Goal: Task Accomplishment & Management: Complete application form

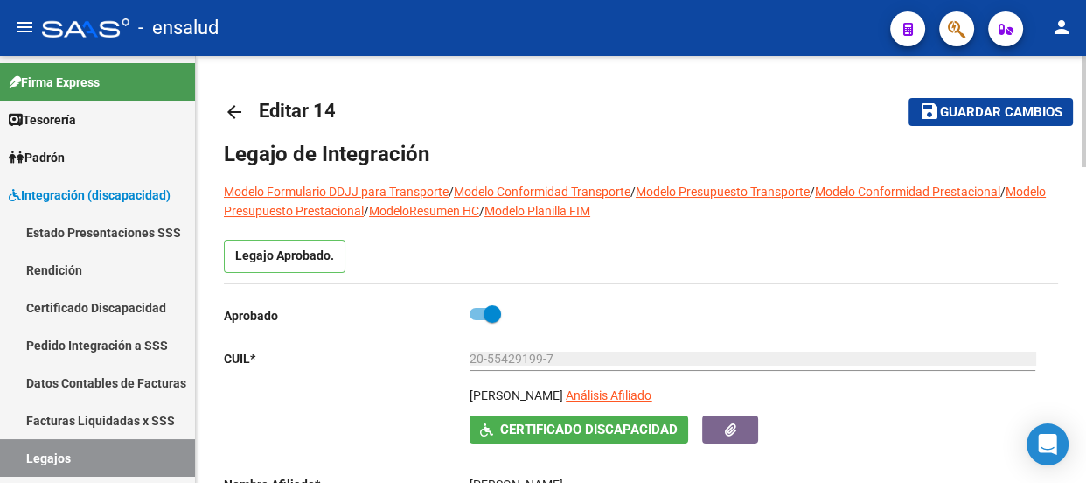
scroll to position [897, 0]
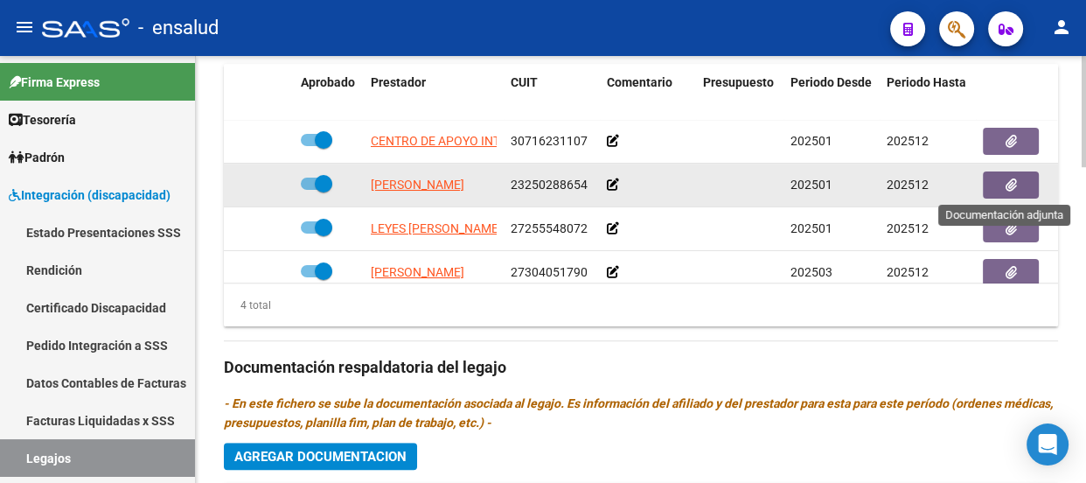
click at [1012, 185] on icon "button" at bounding box center [1011, 184] width 11 height 13
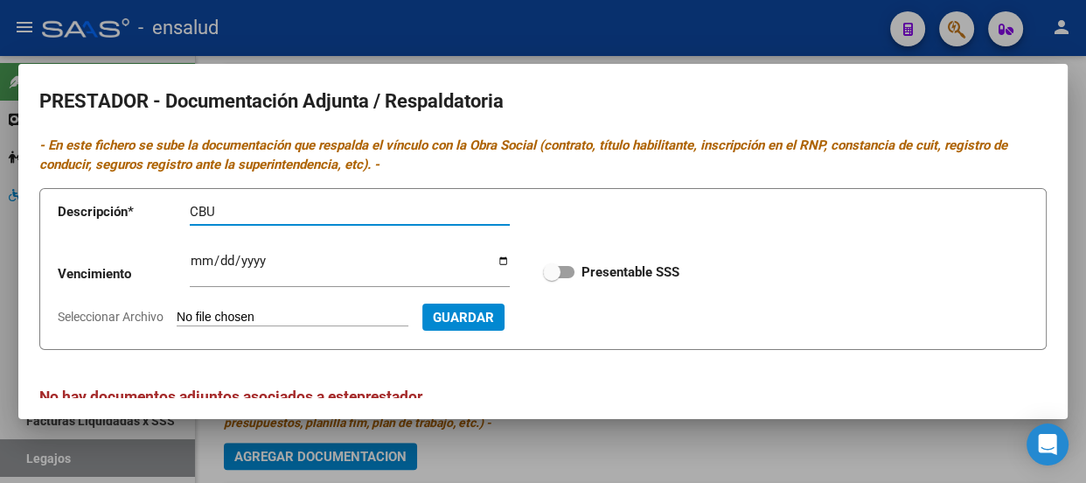
type input "CBU"
click at [326, 324] on input "Seleccionar Archivo" at bounding box center [293, 318] width 232 height 17
type input "C:\fakepath\BARCELO CBU.pdf"
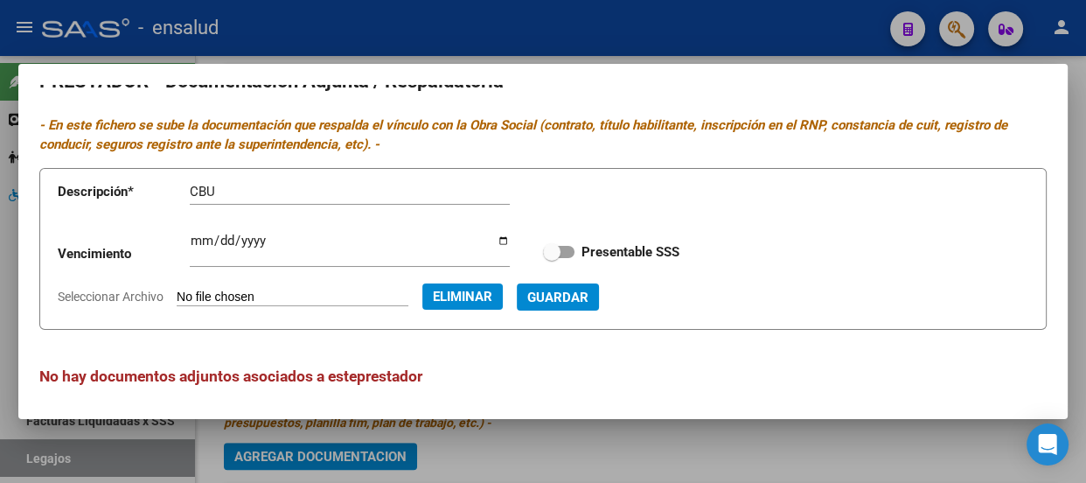
scroll to position [25, 0]
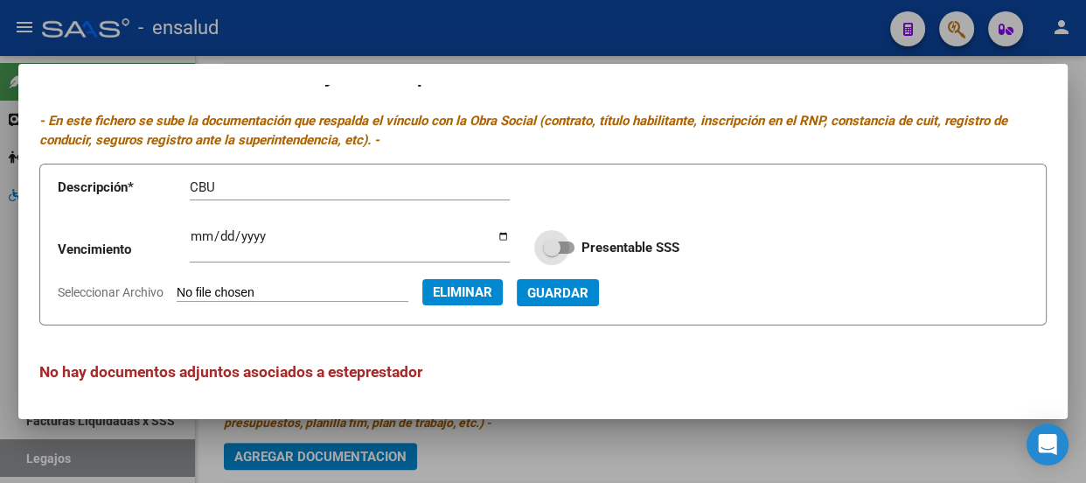
drag, startPoint x: 550, startPoint y: 245, endPoint x: 570, endPoint y: 245, distance: 20.1
click at [570, 245] on label "Presentable SSS" at bounding box center [611, 247] width 136 height 21
click at [552, 254] on input "Presentable SSS" at bounding box center [551, 254] width 1 height 1
checkbox input "true"
click at [589, 288] on span "Guardar" at bounding box center [557, 293] width 61 height 16
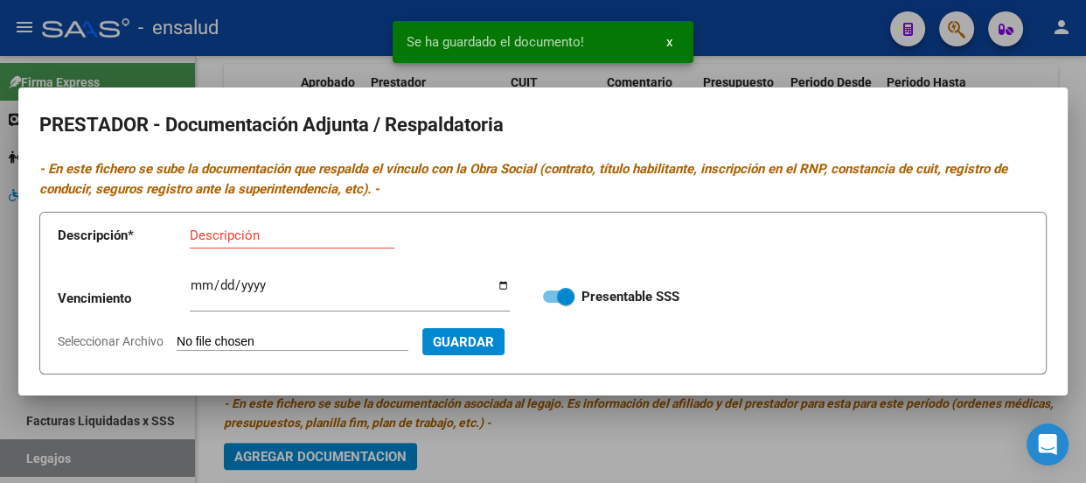
scroll to position [0, 0]
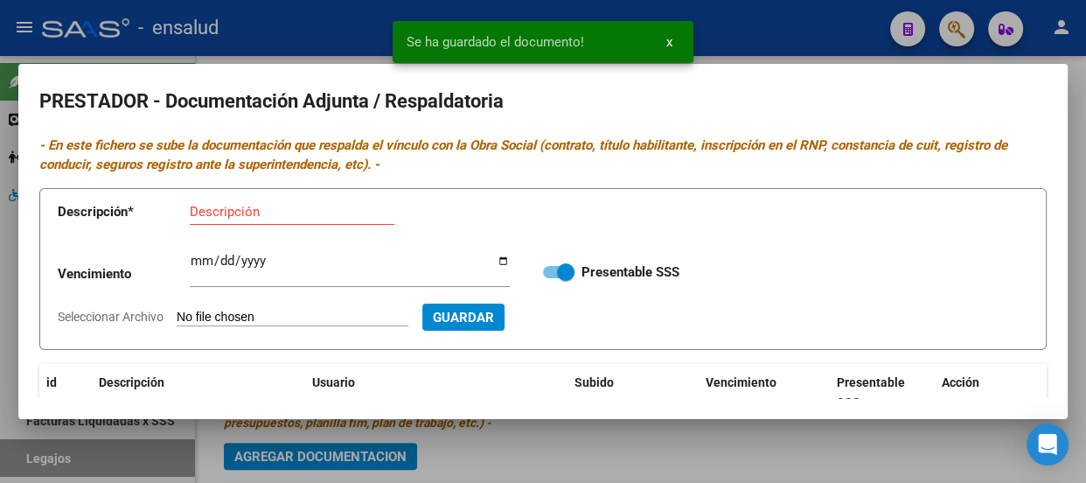
click at [669, 43] on span "x" at bounding box center [669, 42] width 6 height 16
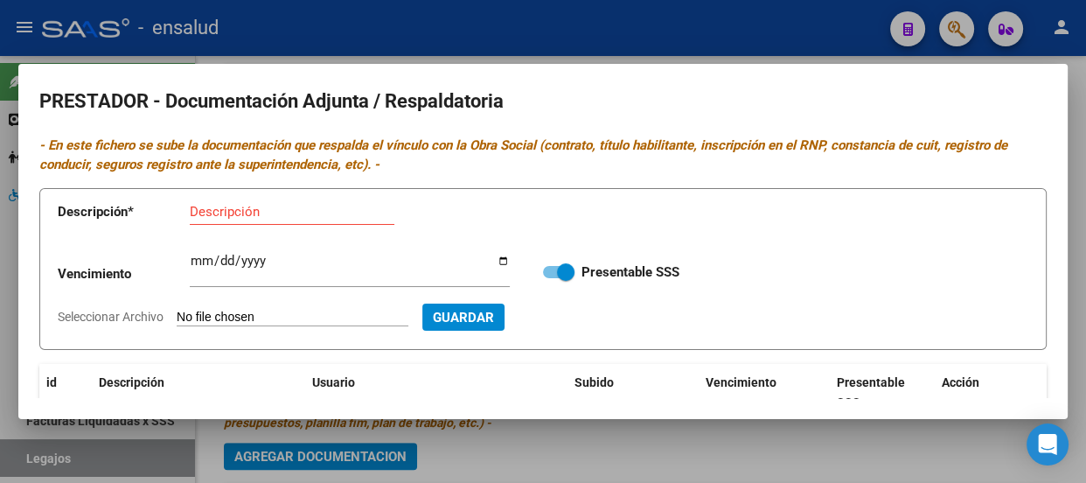
click at [576, 28] on div at bounding box center [543, 241] width 1086 height 483
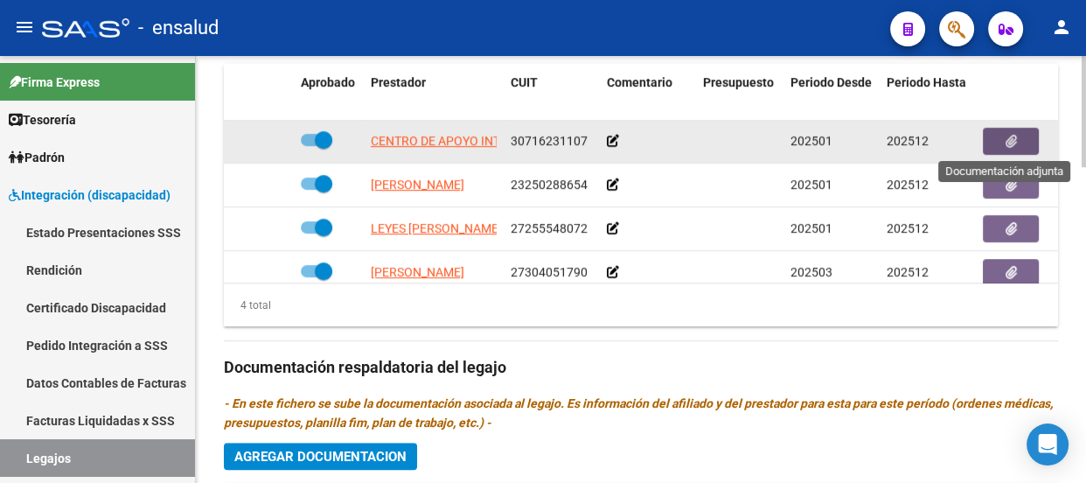
click at [1007, 136] on icon "button" at bounding box center [1011, 141] width 11 height 13
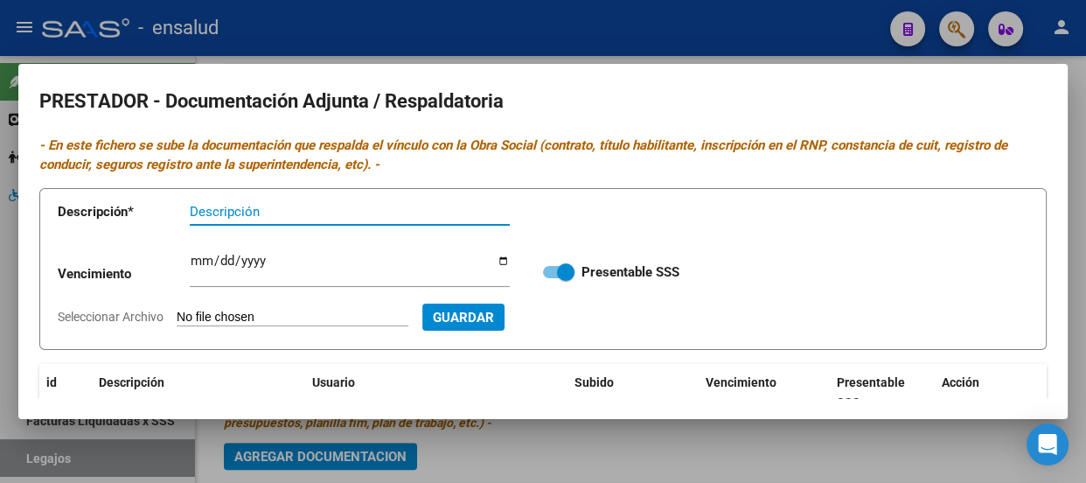
click at [600, 450] on div at bounding box center [543, 241] width 1086 height 483
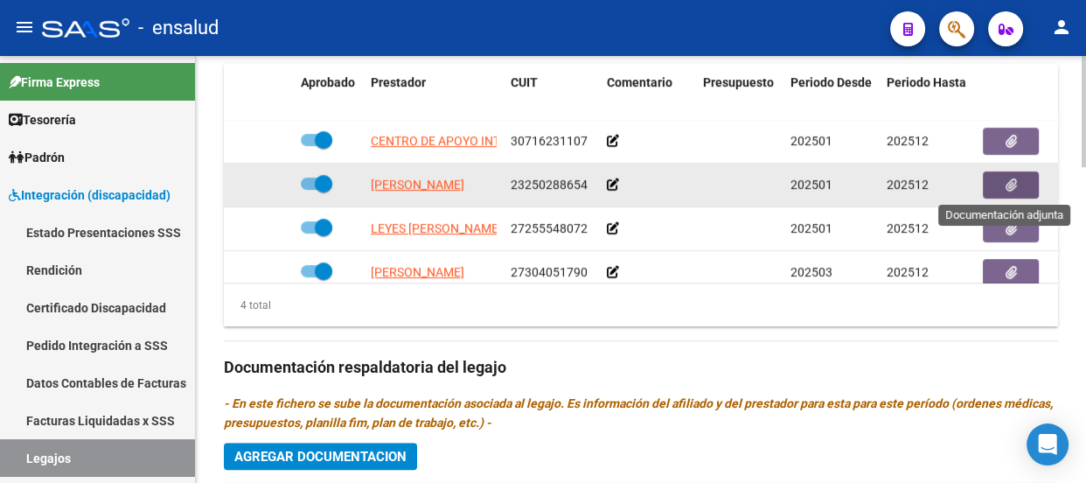
click at [1014, 184] on icon "button" at bounding box center [1011, 184] width 11 height 13
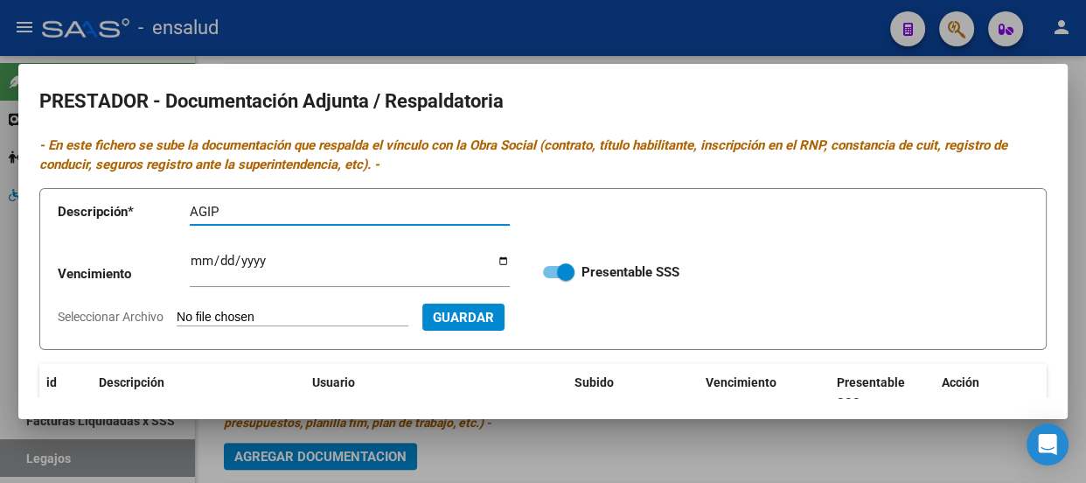
type input "AGIP"
click at [306, 315] on input "Seleccionar Archivo" at bounding box center [293, 318] width 232 height 17
type input "C:\fakepath\BARCELO AGIP.pdf"
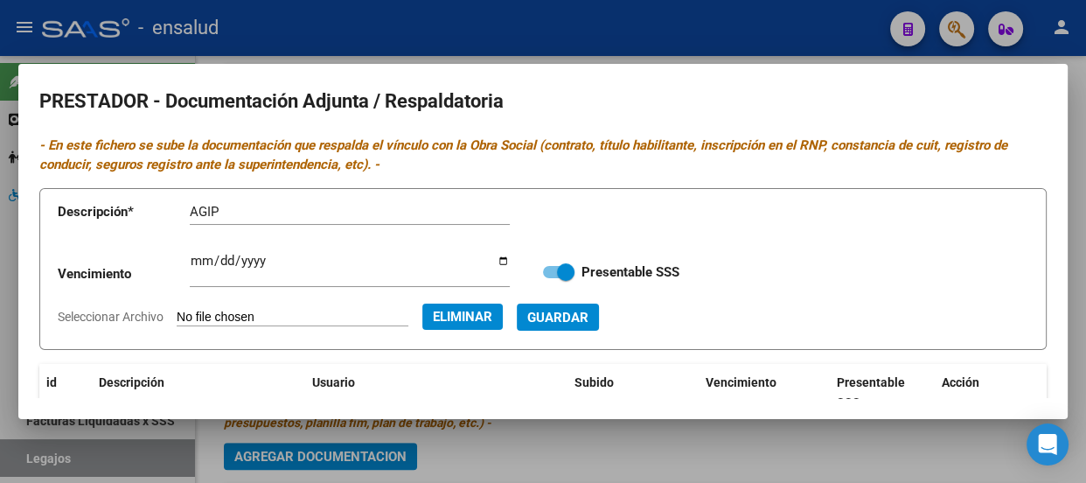
click at [589, 316] on span "Guardar" at bounding box center [557, 318] width 61 height 16
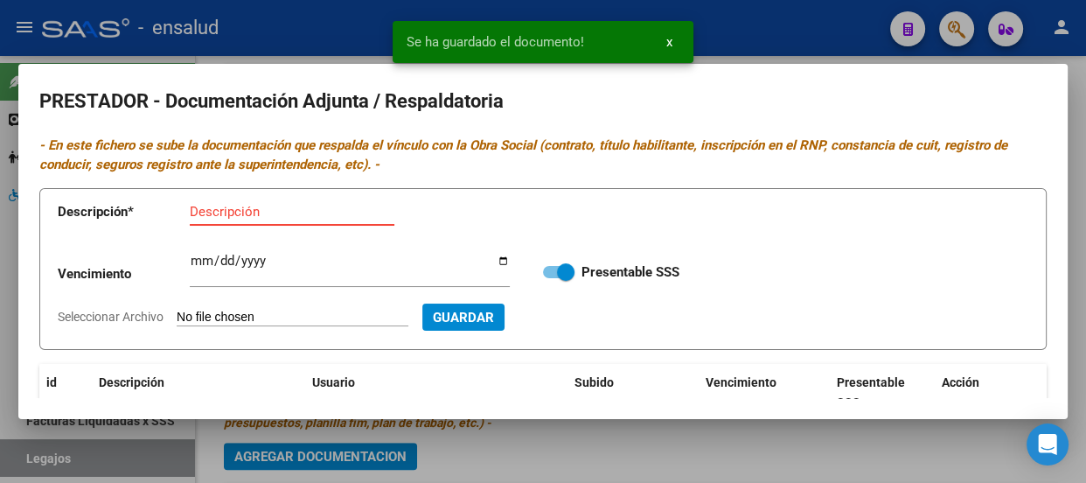
click at [208, 214] on input "Descripción" at bounding box center [292, 212] width 205 height 16
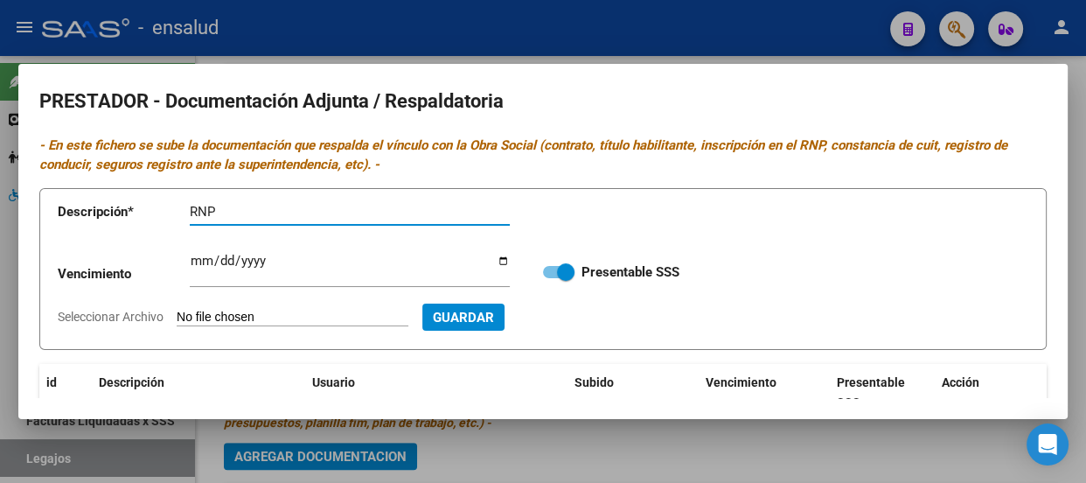
type input "RNP"
click at [200, 268] on input "Ingresar vencimiento" at bounding box center [350, 268] width 320 height 28
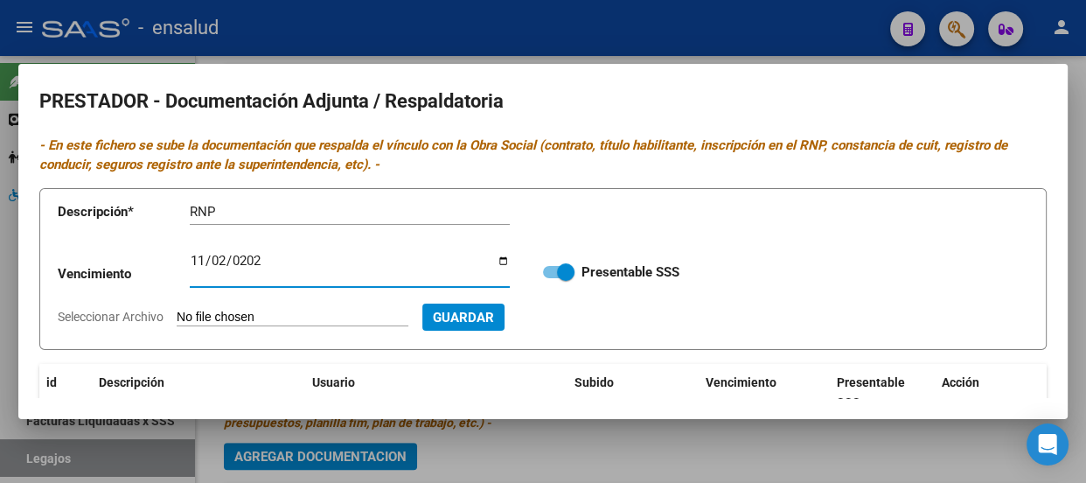
type input "[DATE]"
click at [334, 316] on input "Seleccionar Archivo" at bounding box center [293, 318] width 232 height 17
type input "C:\fakepath\BARCELO RNP.pdf"
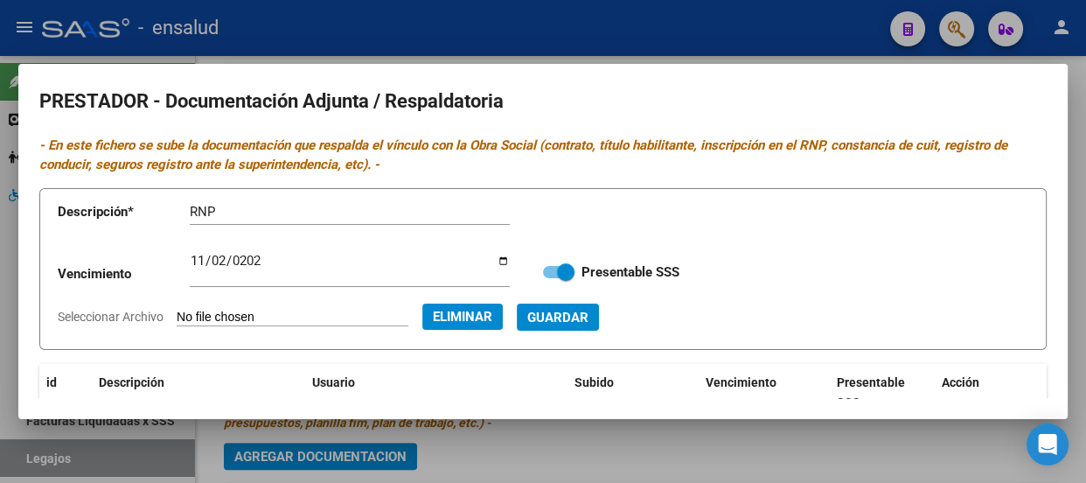
click at [589, 310] on span "Guardar" at bounding box center [557, 318] width 61 height 16
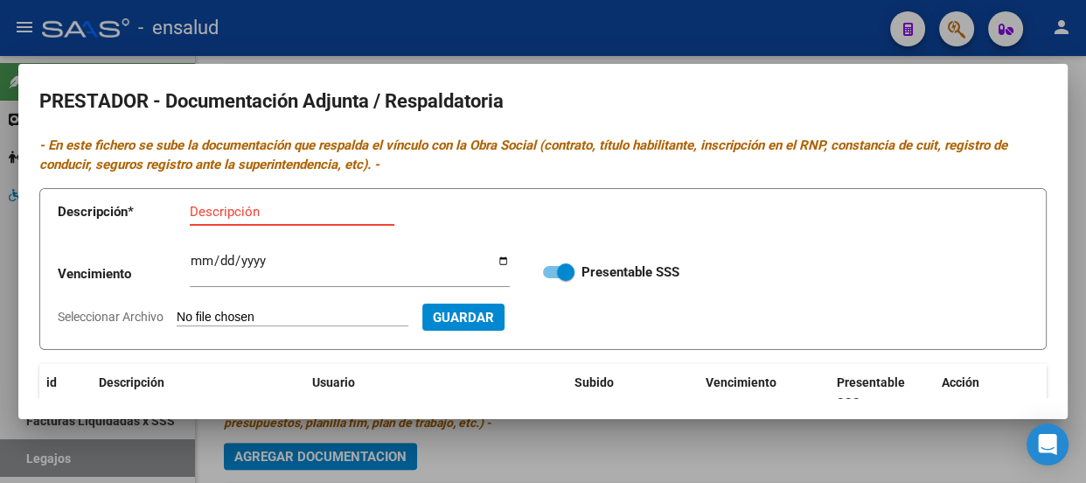
click at [213, 206] on input "Descripción" at bounding box center [292, 212] width 205 height 16
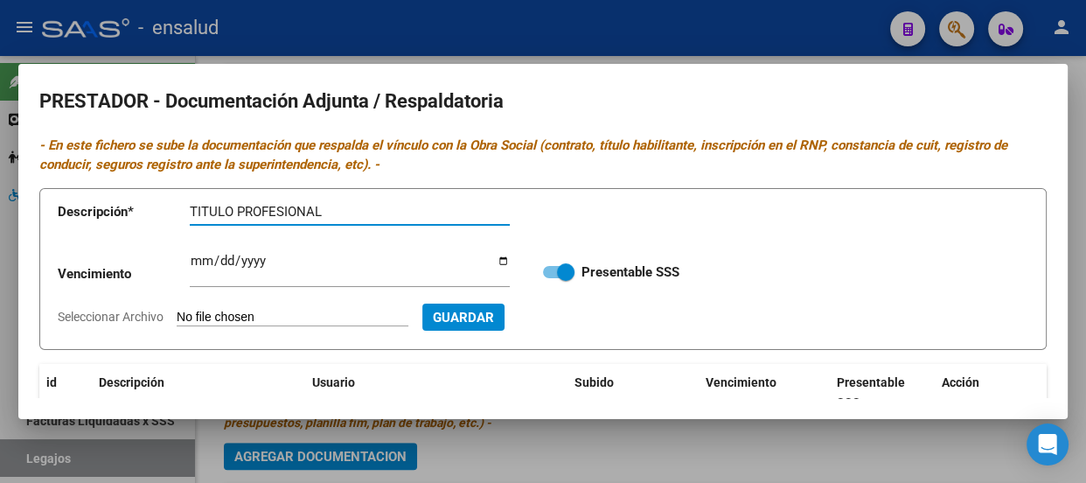
type input "TITULO PROFESIONAL"
click at [267, 321] on input "Seleccionar Archivo" at bounding box center [293, 318] width 232 height 17
type input "C:\fakepath\BARCELO TITULO.pdf"
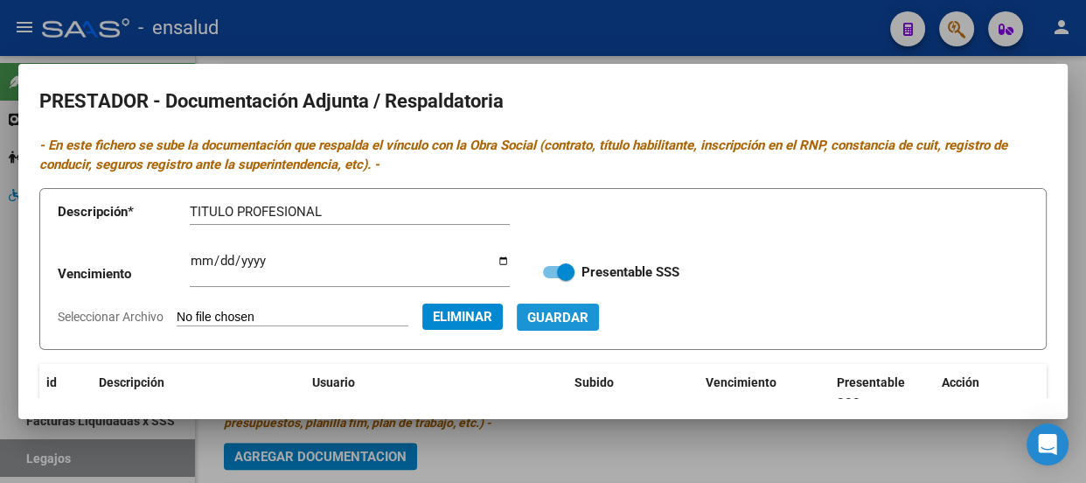
click at [589, 319] on span "Guardar" at bounding box center [557, 318] width 61 height 16
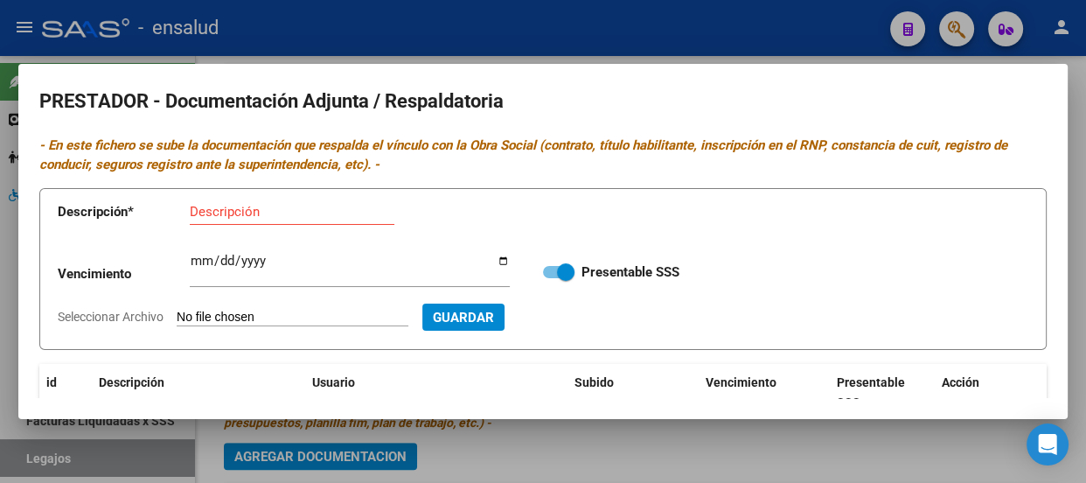
click at [202, 211] on input "Descripción" at bounding box center [292, 212] width 205 height 16
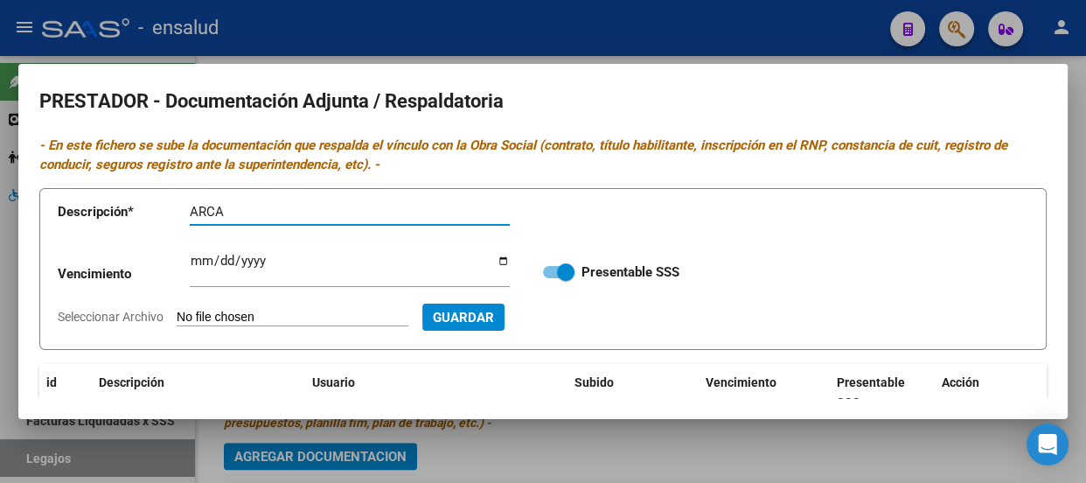
type input "ARCA"
click at [281, 319] on input "Seleccionar Archivo" at bounding box center [293, 318] width 232 height 17
type input "C:\fakepath\BARCELO ARCA.pdf"
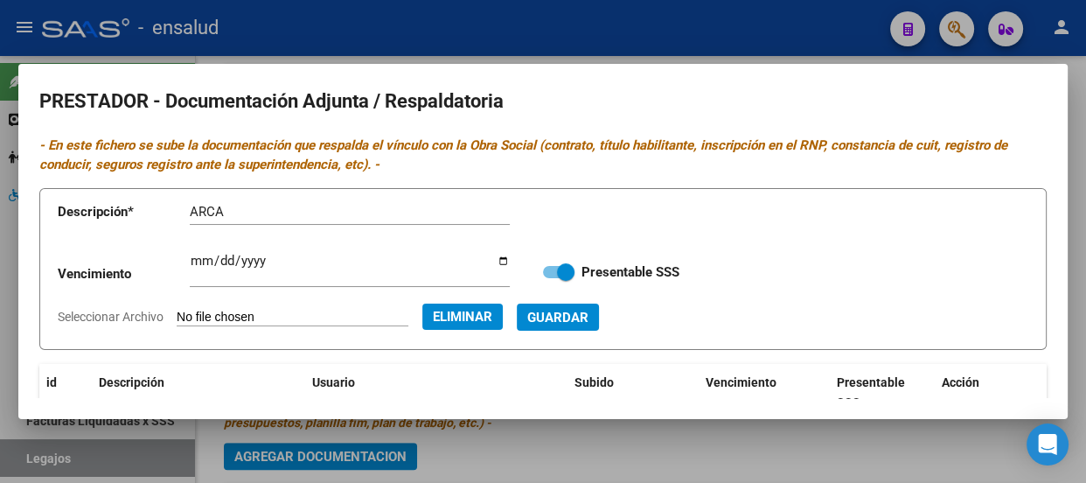
click at [589, 317] on span "Guardar" at bounding box center [557, 318] width 61 height 16
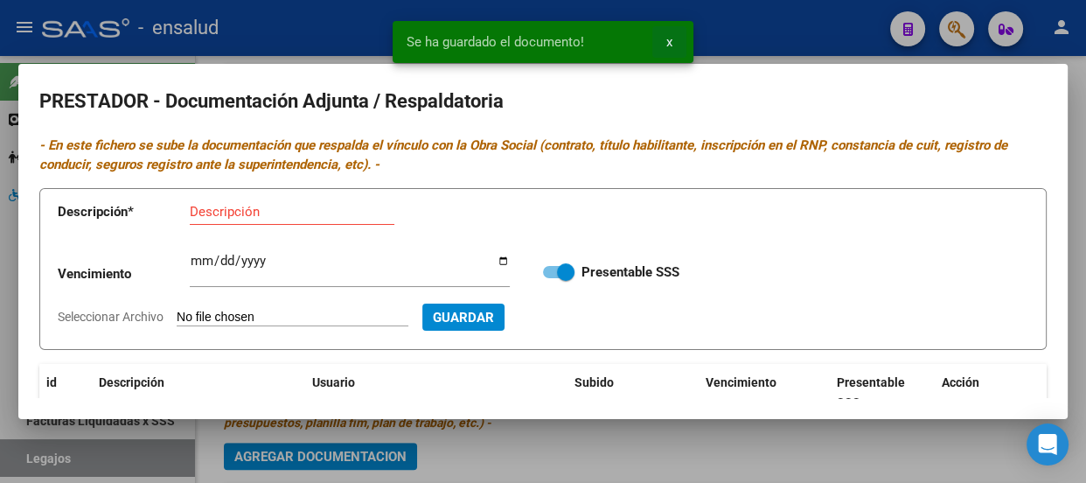
click at [666, 43] on span "x" at bounding box center [669, 42] width 6 height 16
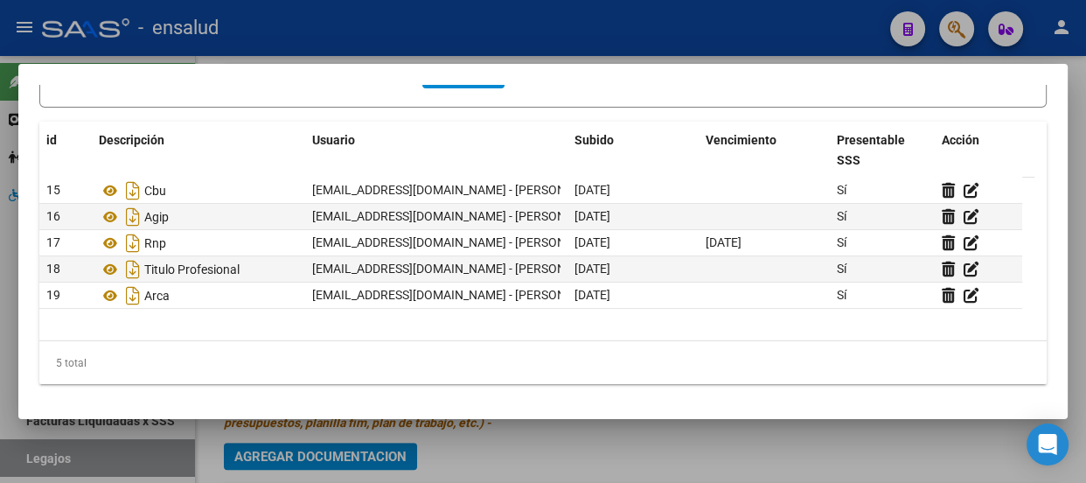
scroll to position [3, 0]
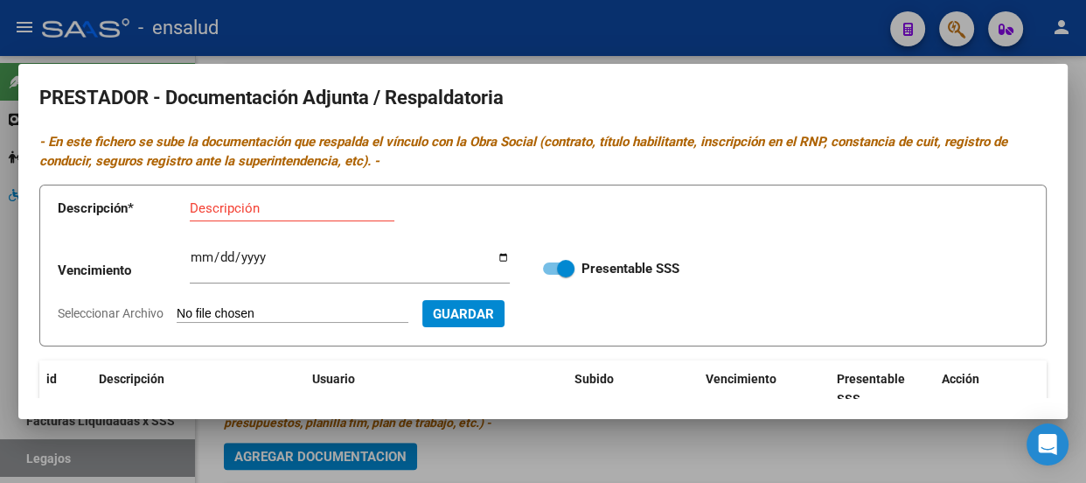
click at [216, 205] on input "Descripción" at bounding box center [292, 208] width 205 height 16
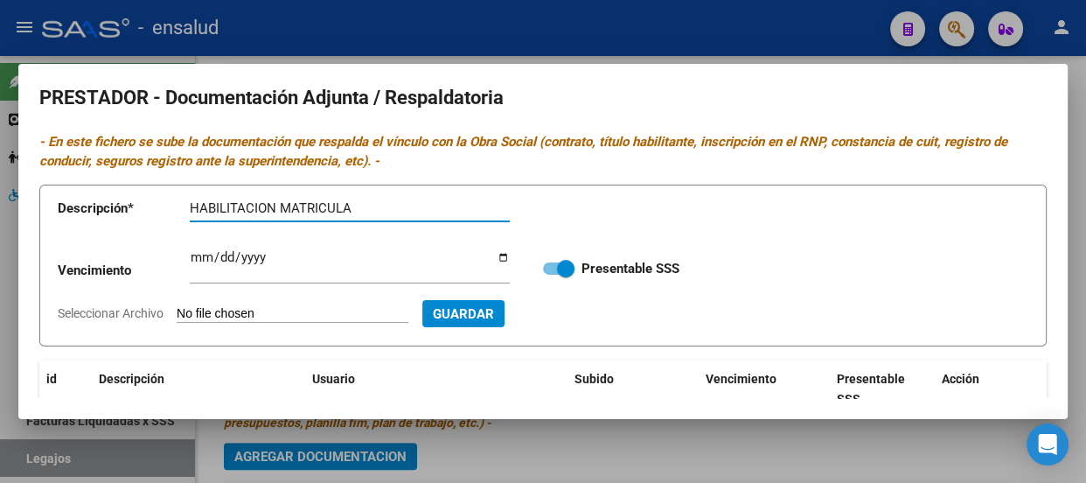
type input "HABILITACION MATRICULA"
click at [252, 310] on input "Seleccionar Archivo" at bounding box center [293, 314] width 232 height 17
type input "C:\fakepath\BARCELO MATRICULA HABILITACION.pdf"
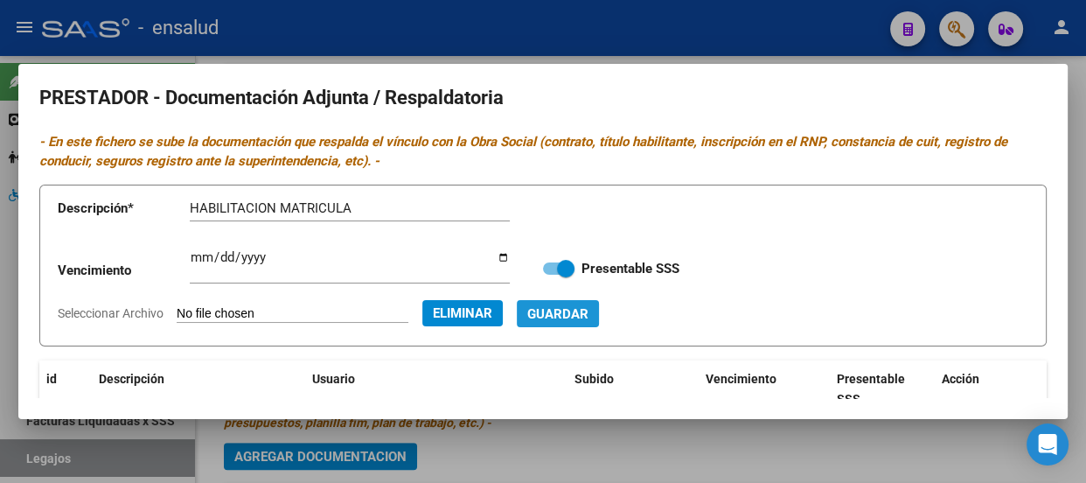
click at [589, 316] on span "Guardar" at bounding box center [557, 314] width 61 height 16
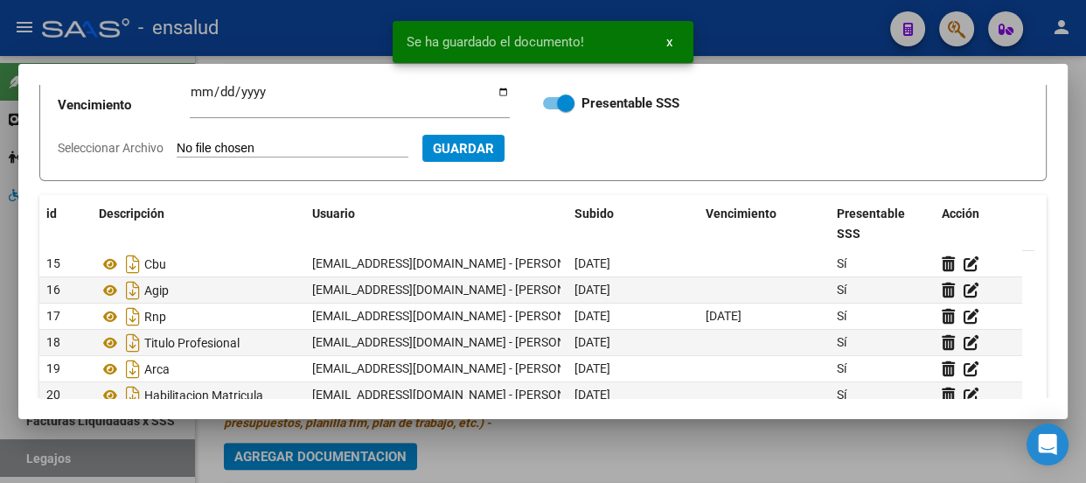
scroll to position [83, 0]
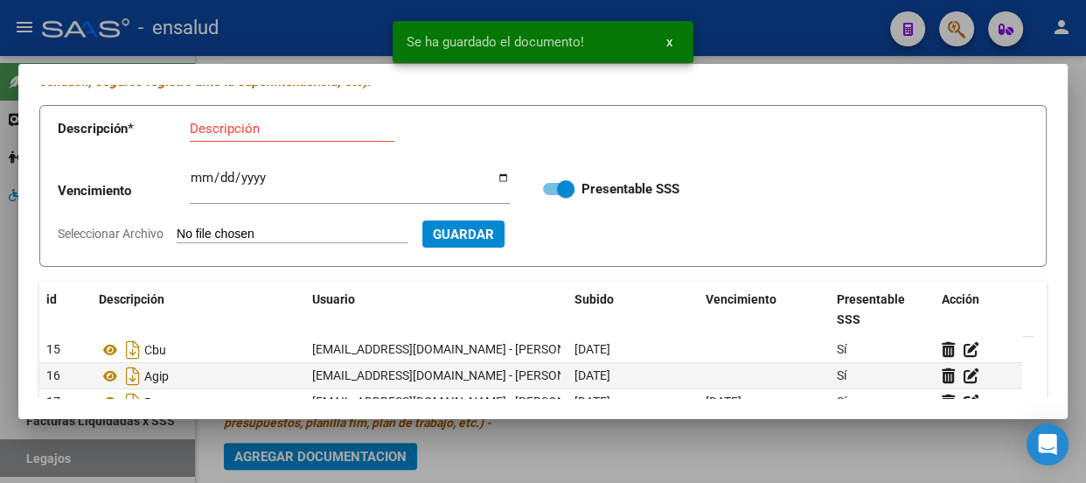
click at [670, 38] on span "x" at bounding box center [669, 42] width 6 height 16
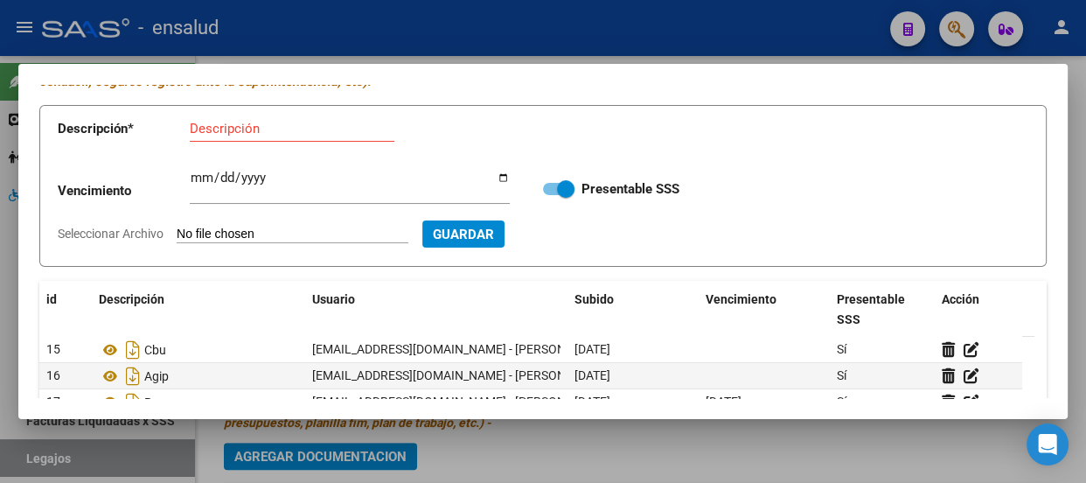
click at [592, 29] on div at bounding box center [543, 241] width 1086 height 483
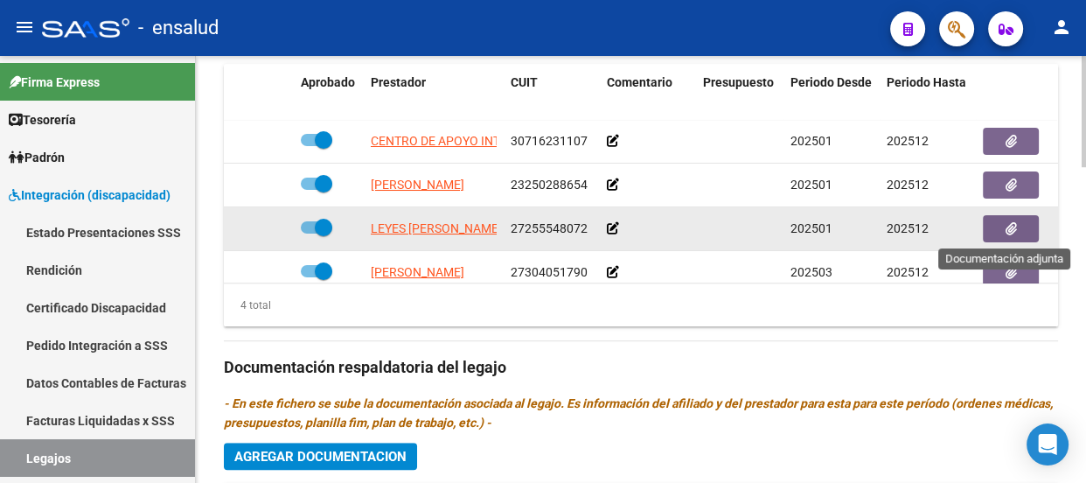
click at [1014, 227] on icon "button" at bounding box center [1011, 228] width 11 height 13
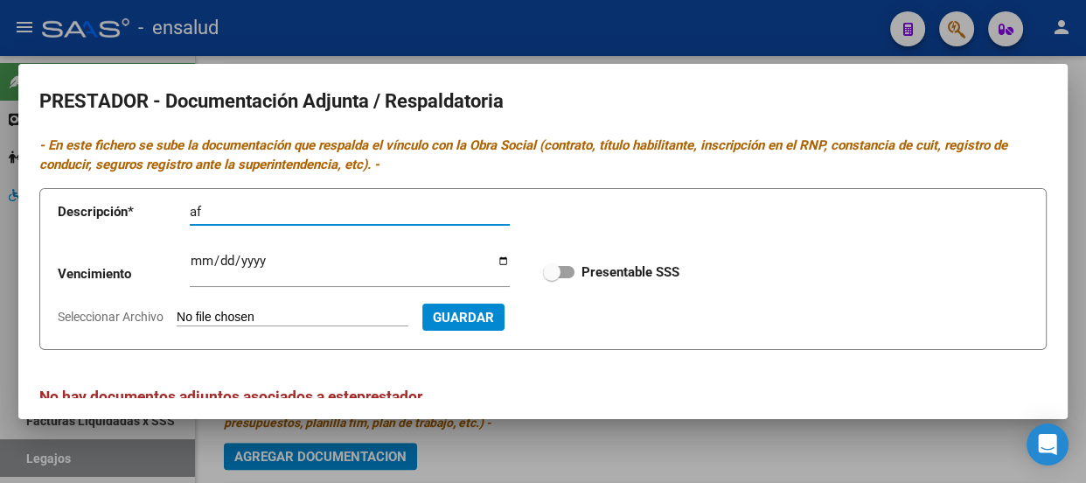
type input "a"
type input "AFIP"
click at [331, 322] on input "Seleccionar Archivo" at bounding box center [293, 318] width 232 height 17
type input "C:\fakepath\LEYES [PERSON_NAME].pdf"
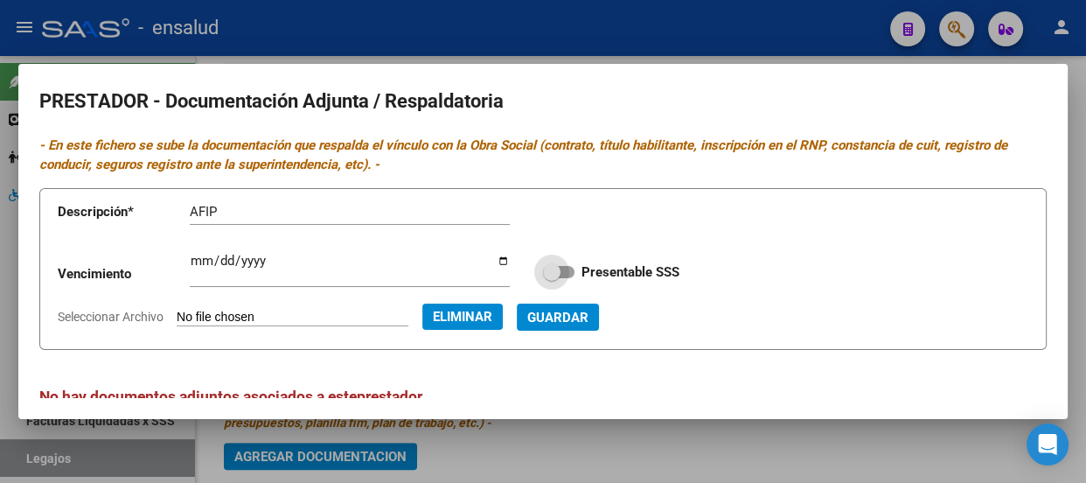
click at [562, 273] on span at bounding box center [558, 272] width 31 height 12
click at [552, 278] on input "Presentable SSS" at bounding box center [551, 278] width 1 height 1
checkbox input "true"
click at [589, 321] on span "Guardar" at bounding box center [557, 318] width 61 height 16
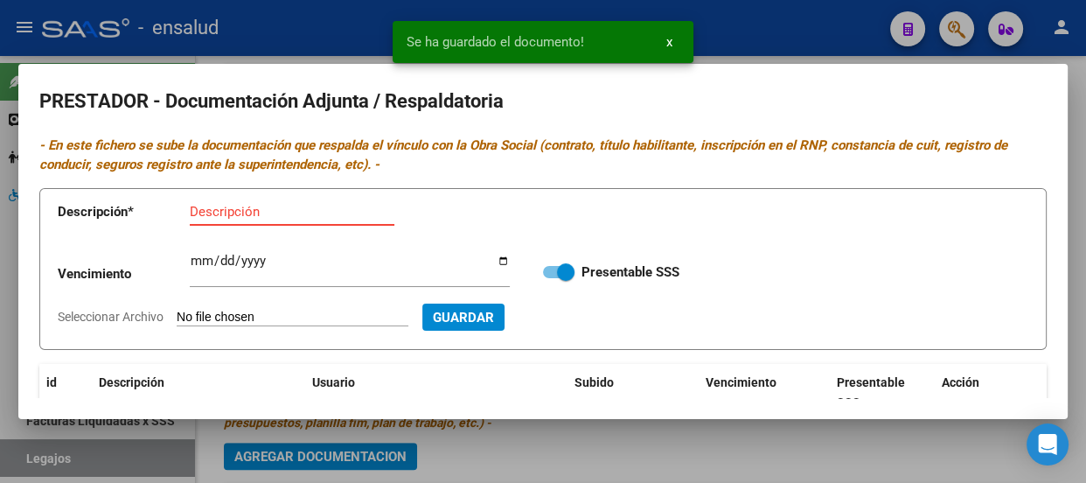
click at [234, 208] on input "Descripción" at bounding box center [292, 212] width 205 height 16
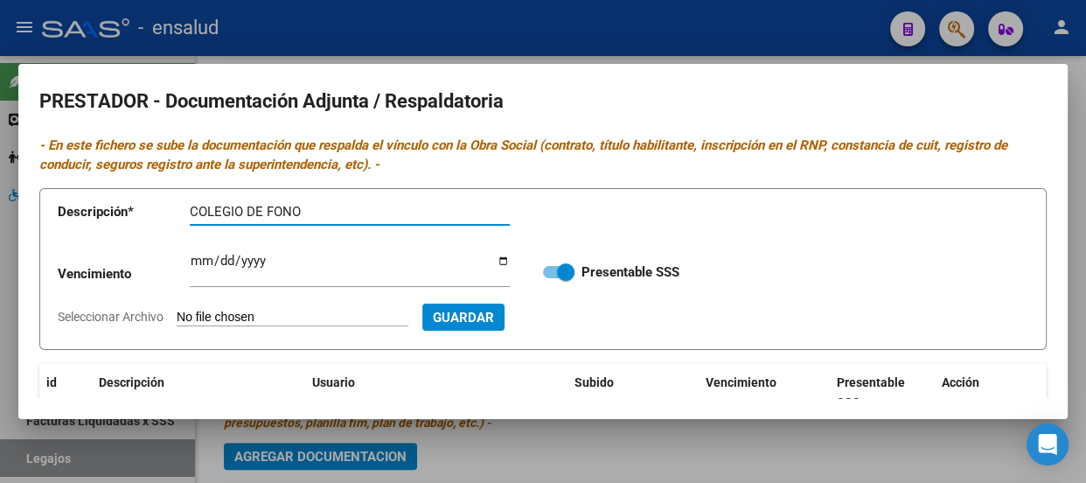
type input "COLEGIO DE FONO"
click at [255, 322] on input "Seleccionar Archivo" at bounding box center [293, 318] width 232 height 17
type input "C:\fakepath\LEYES [PERSON_NAME].pdf"
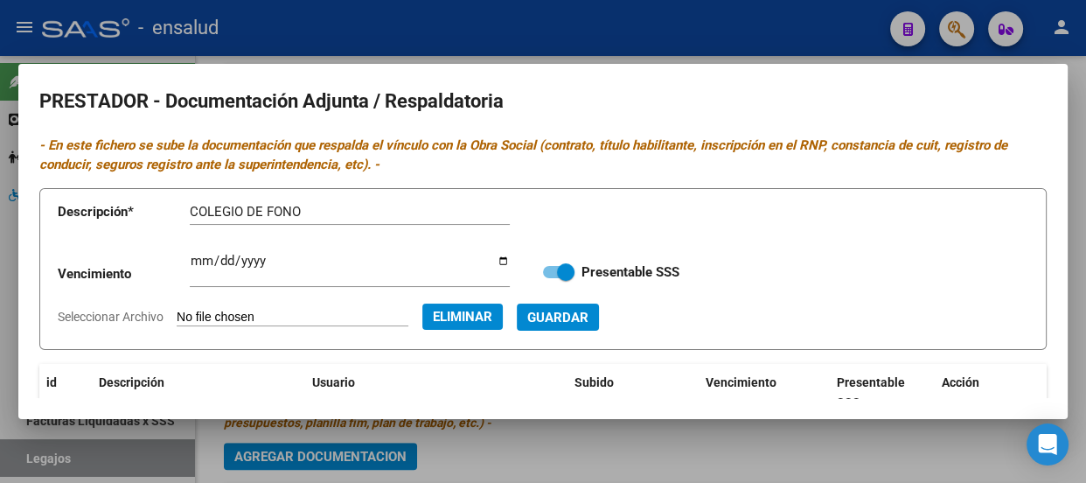
click at [589, 314] on span "Guardar" at bounding box center [557, 318] width 61 height 16
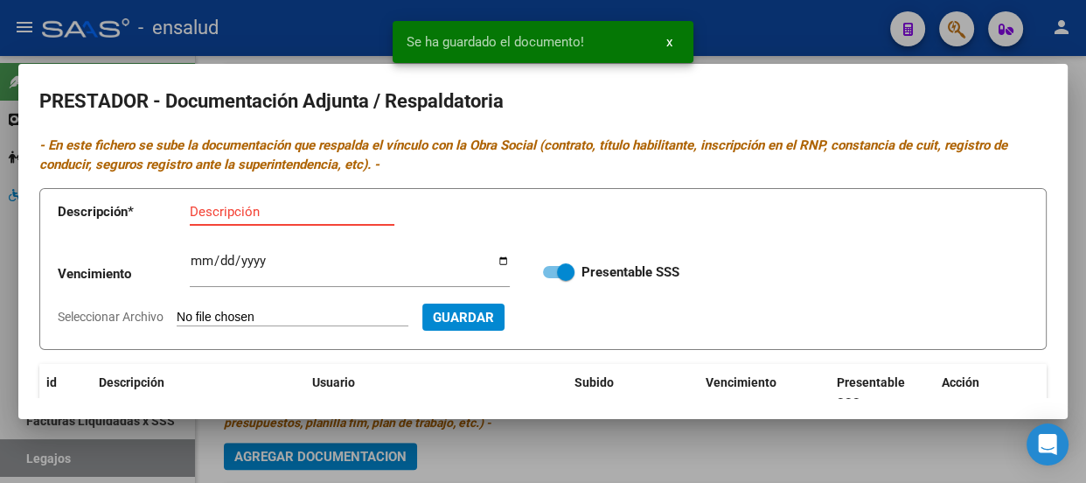
click at [234, 214] on input "Descripción" at bounding box center [292, 212] width 205 height 16
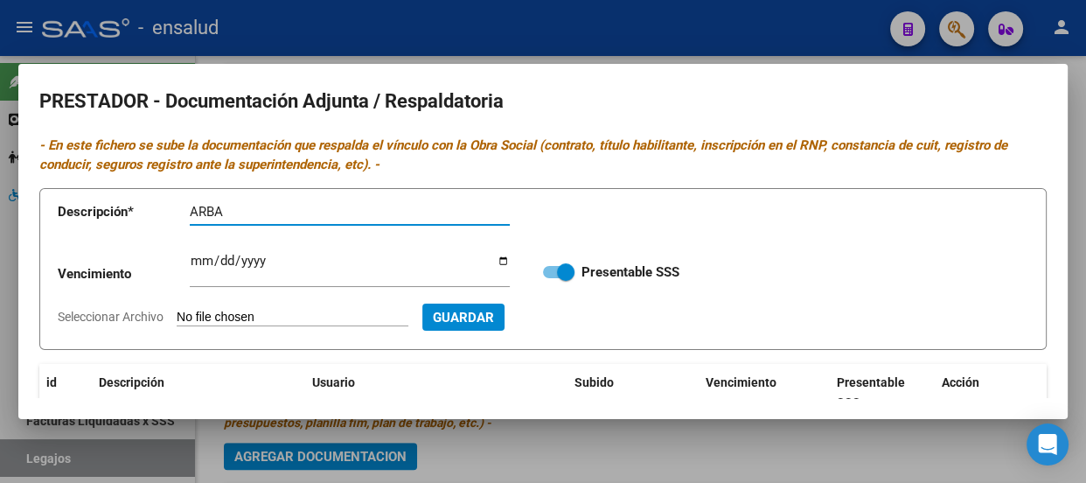
type input "ARBA"
click at [331, 315] on input "Seleccionar Archivo" at bounding box center [293, 318] width 232 height 17
type input "C:\fakepath\LEYES [PERSON_NAME].pdf"
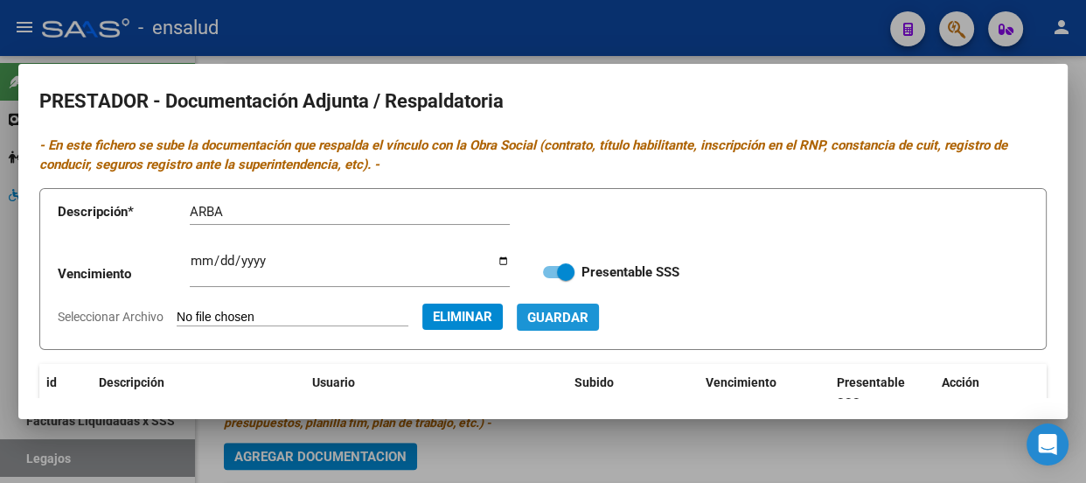
click at [589, 317] on span "Guardar" at bounding box center [557, 318] width 61 height 16
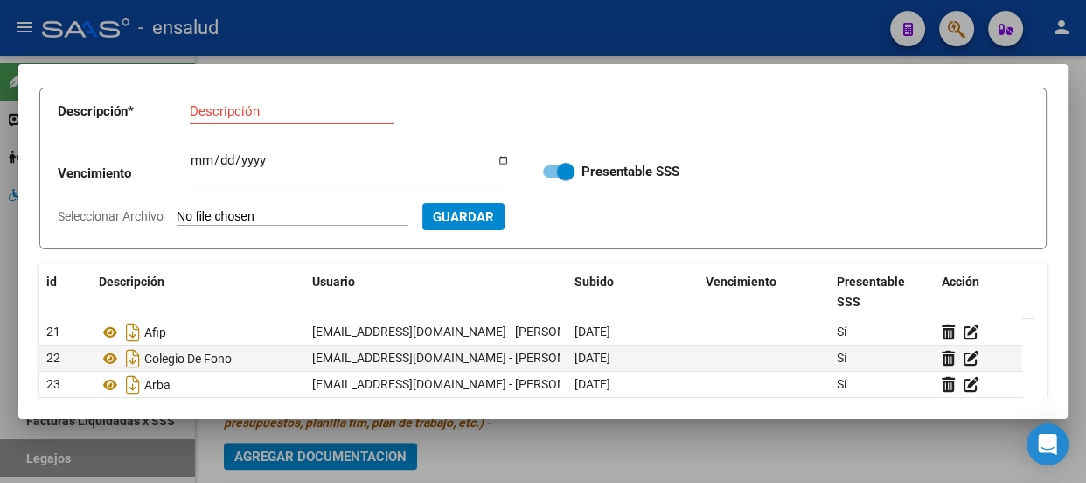
scroll to position [0, 0]
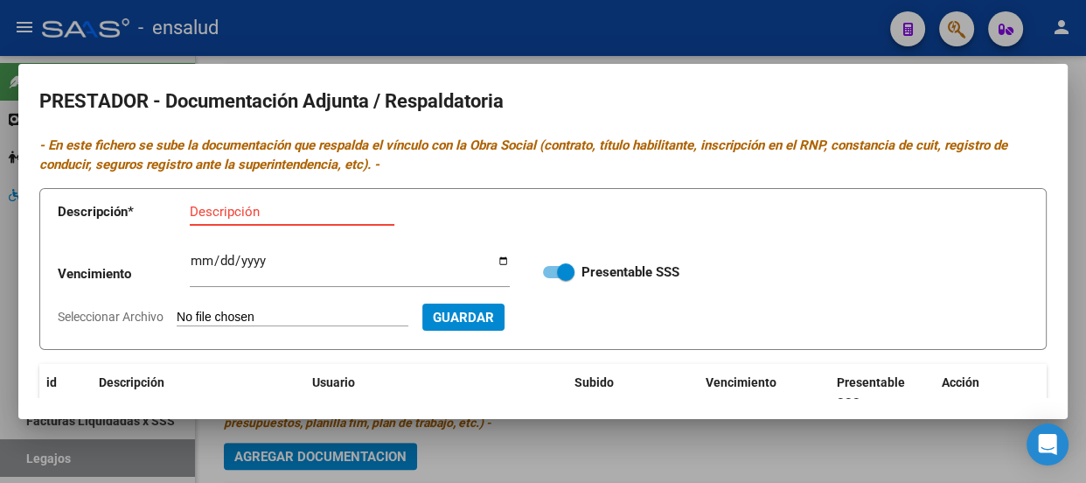
click at [209, 214] on input "Descripción" at bounding box center [292, 212] width 205 height 16
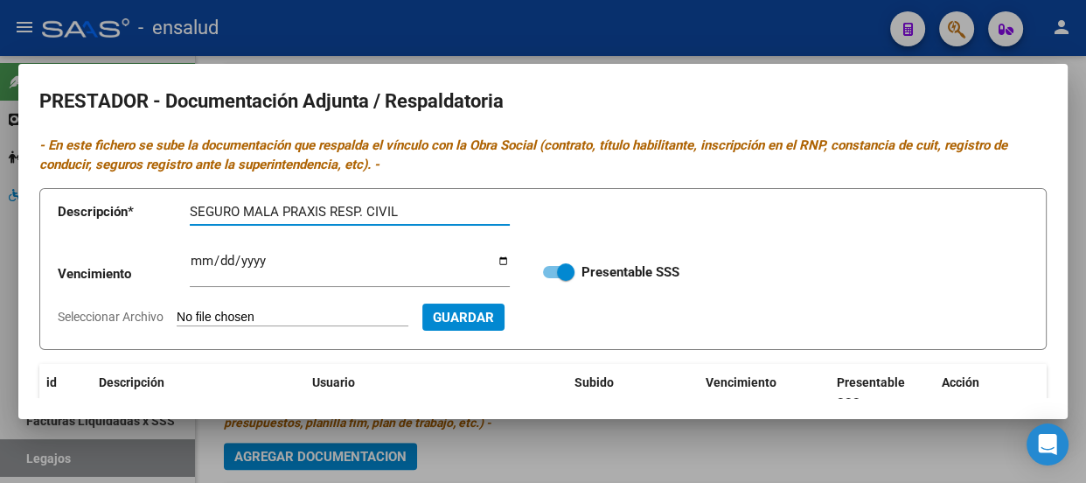
type input "SEGURO MALA PRAXIS RESP. CIVIL"
click at [312, 310] on input "Seleccionar Archivo" at bounding box center [293, 318] width 232 height 17
type input "C:\fakepath\LEYES [PERSON_NAME].pdf"
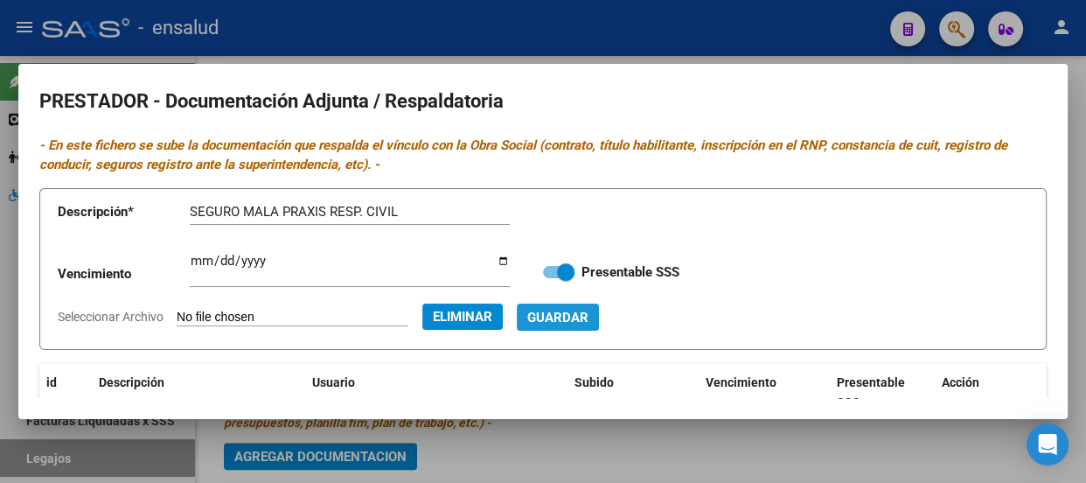
click at [589, 314] on span "Guardar" at bounding box center [557, 318] width 61 height 16
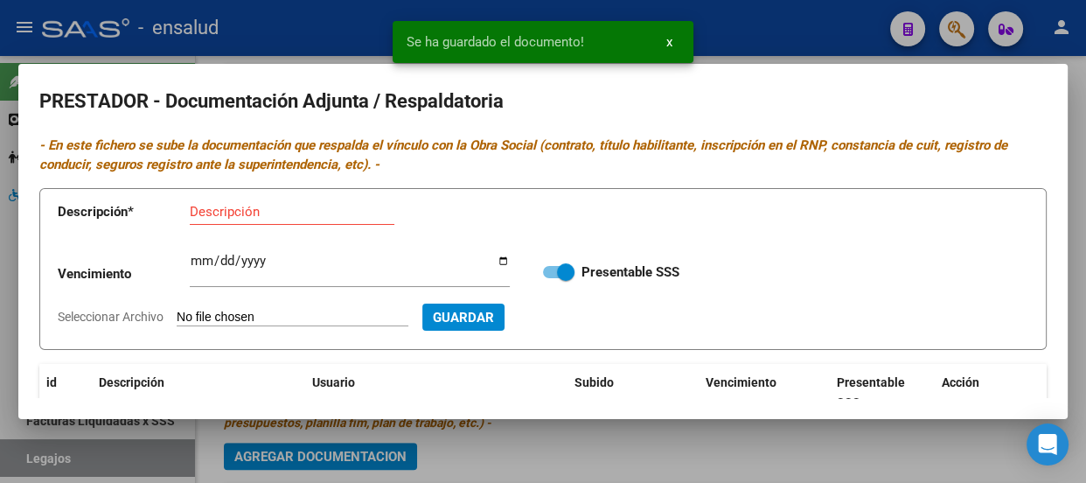
click at [203, 213] on input "Descripción" at bounding box center [292, 212] width 205 height 16
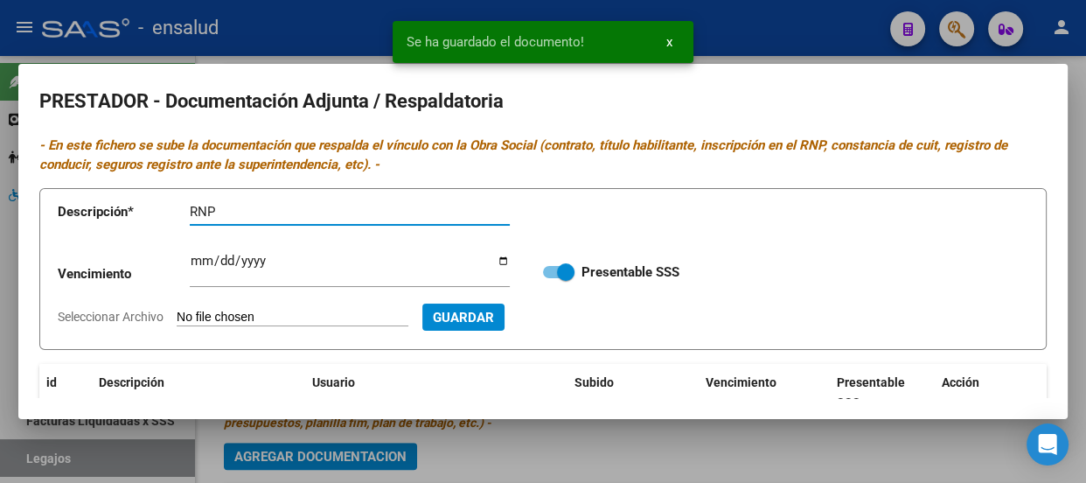
type input "RNP"
click at [202, 256] on input "Ingresar vencimiento" at bounding box center [350, 268] width 320 height 28
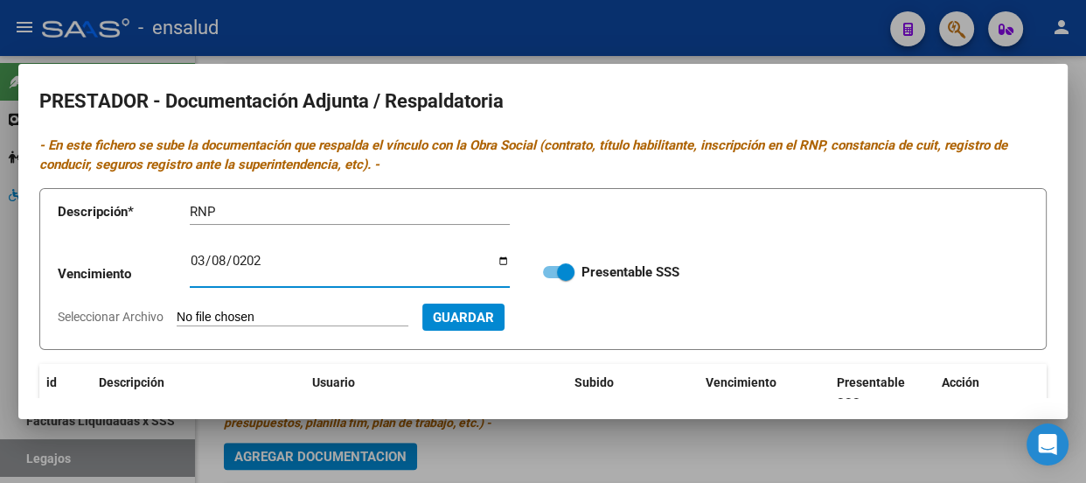
type input "[DATE]"
click at [339, 317] on input "Seleccionar Archivo" at bounding box center [293, 318] width 232 height 17
type input "C:\fakepath\LEYES [PERSON_NAME].pdf"
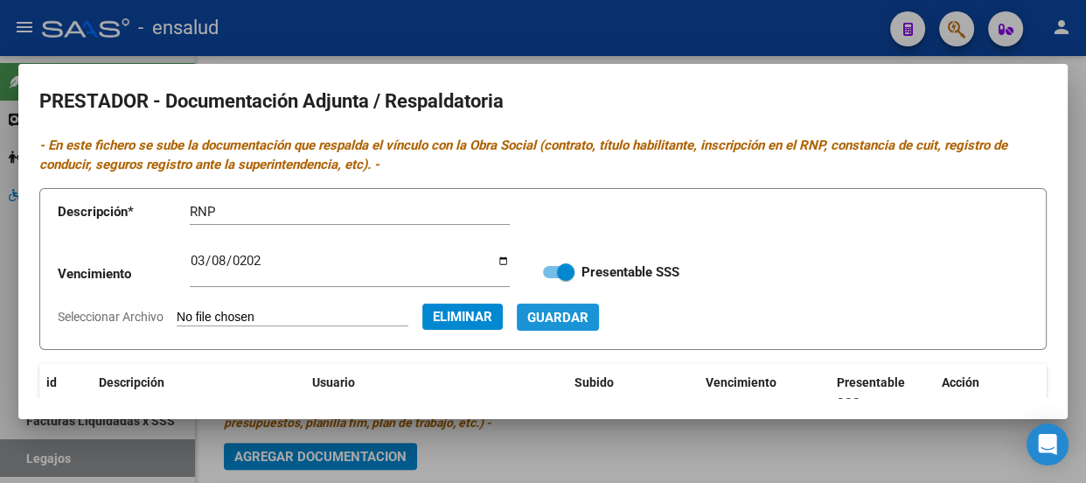
click at [589, 317] on span "Guardar" at bounding box center [557, 318] width 61 height 16
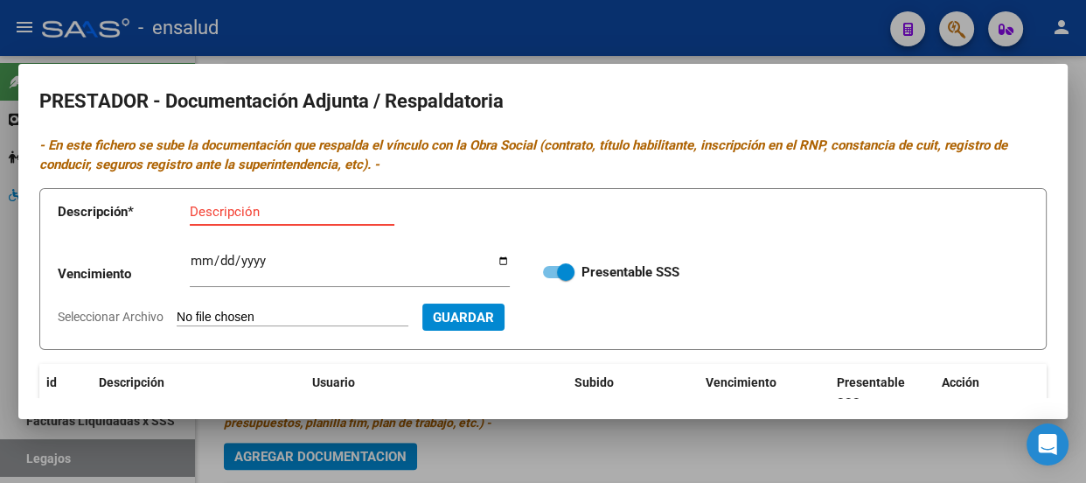
click at [207, 215] on input "Descripción" at bounding box center [292, 212] width 205 height 16
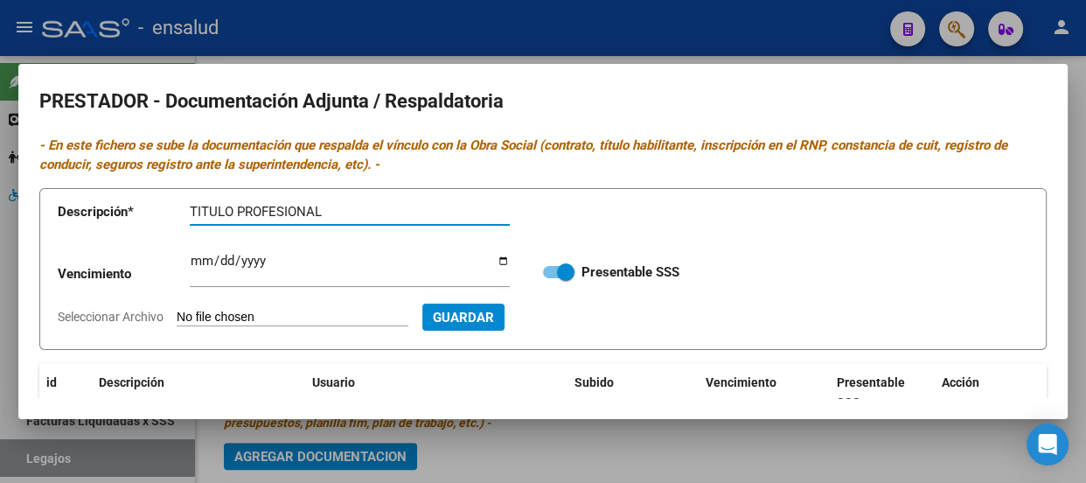
type input "TITULO PROFESIONAL"
click at [268, 310] on input "Seleccionar Archivo" at bounding box center [293, 318] width 232 height 17
type input "C:\fakepath\[PERSON_NAME] TITULO.pdf"
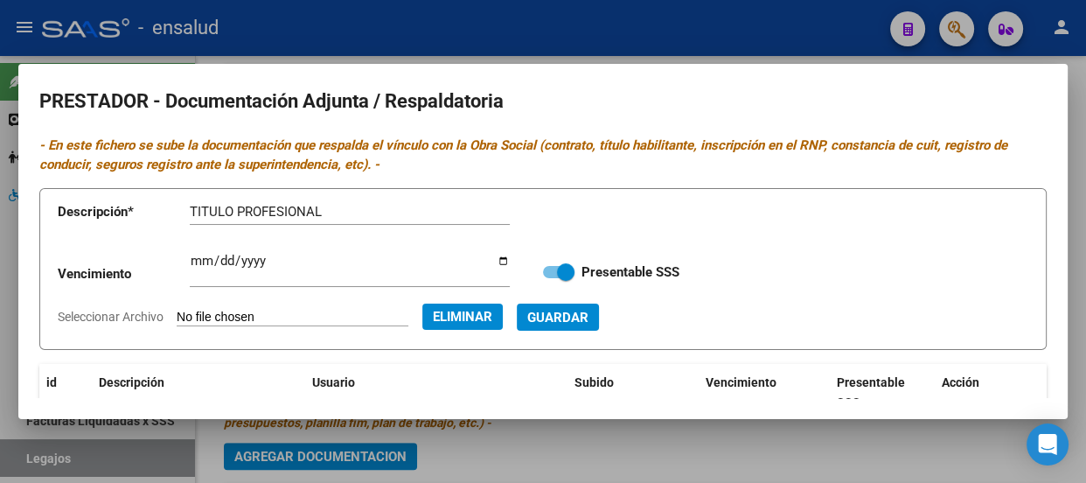
click at [589, 315] on span "Guardar" at bounding box center [557, 318] width 61 height 16
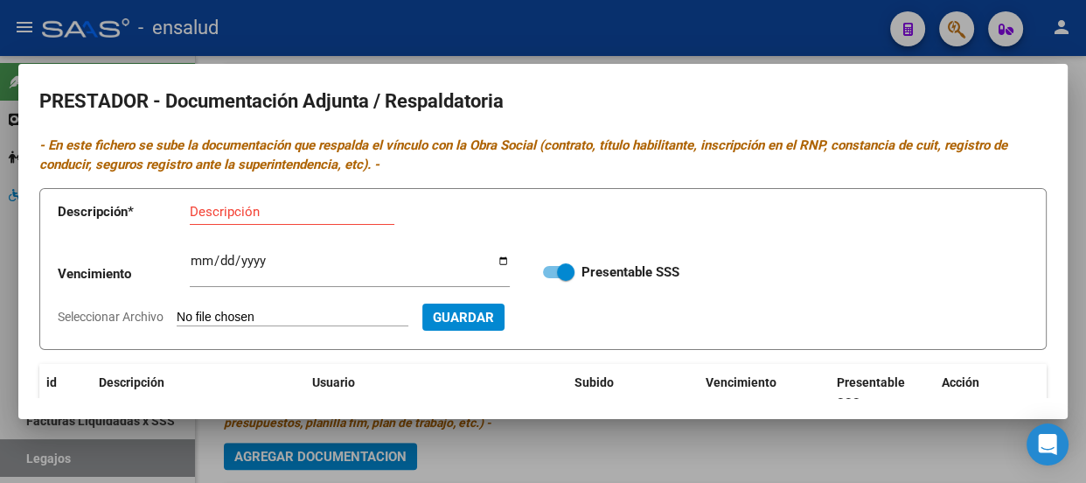
click at [582, 46] on div at bounding box center [543, 241] width 1086 height 483
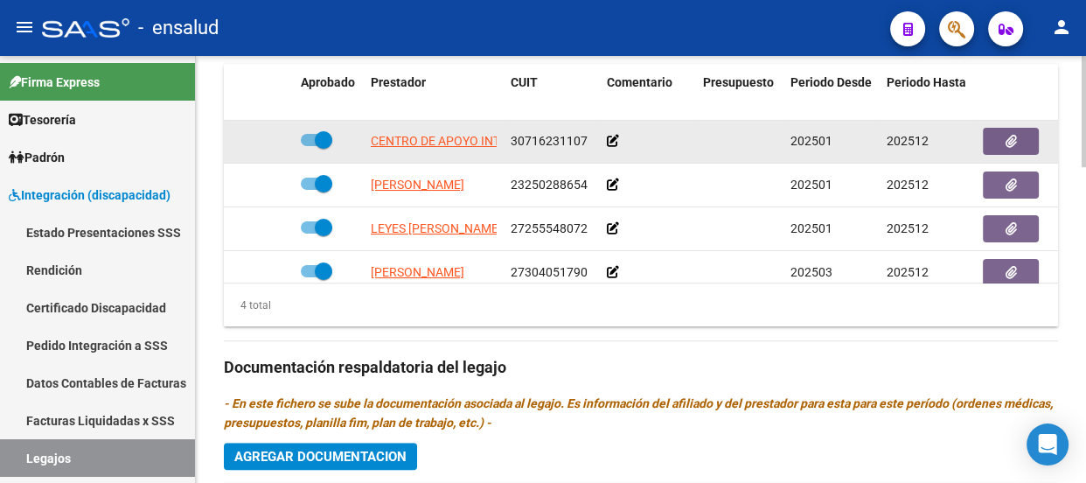
scroll to position [29, 0]
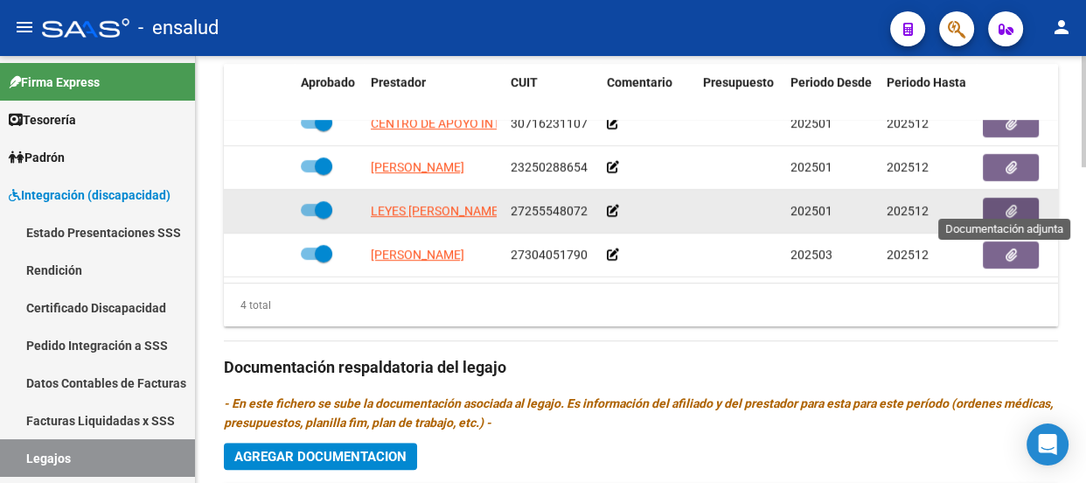
click at [1016, 202] on button "button" at bounding box center [1011, 211] width 56 height 27
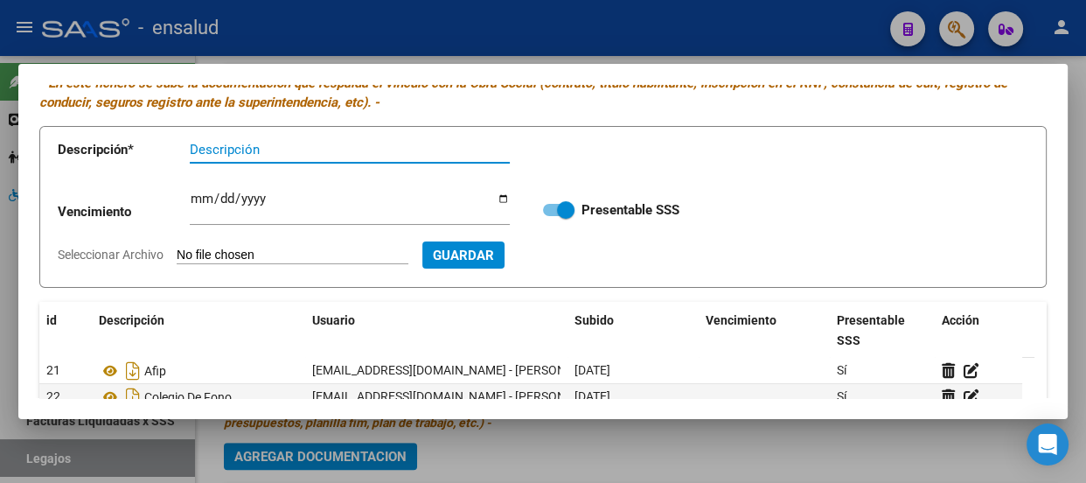
scroll to position [0, 0]
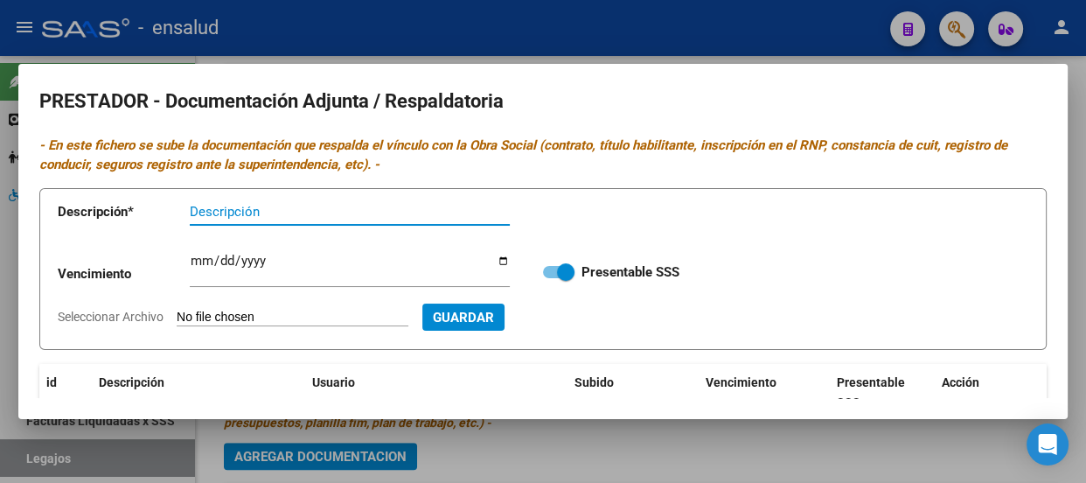
click at [722, 35] on div at bounding box center [543, 241] width 1086 height 483
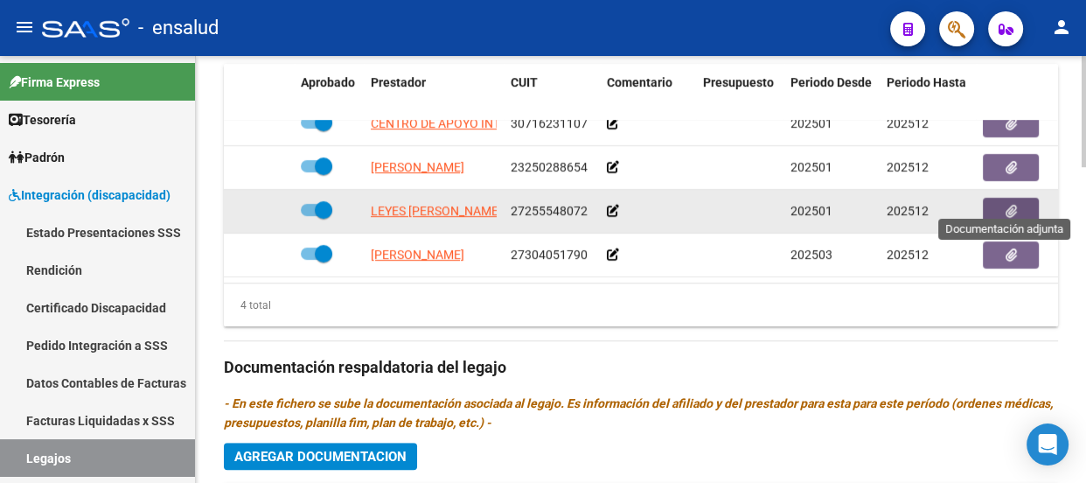
click at [1015, 205] on icon "button" at bounding box center [1011, 211] width 11 height 13
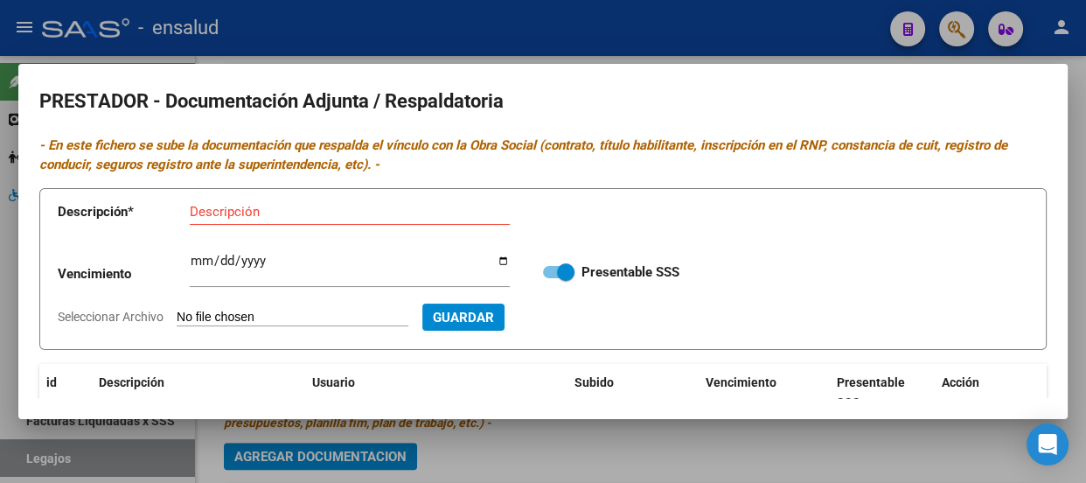
click at [595, 35] on div at bounding box center [543, 241] width 1086 height 483
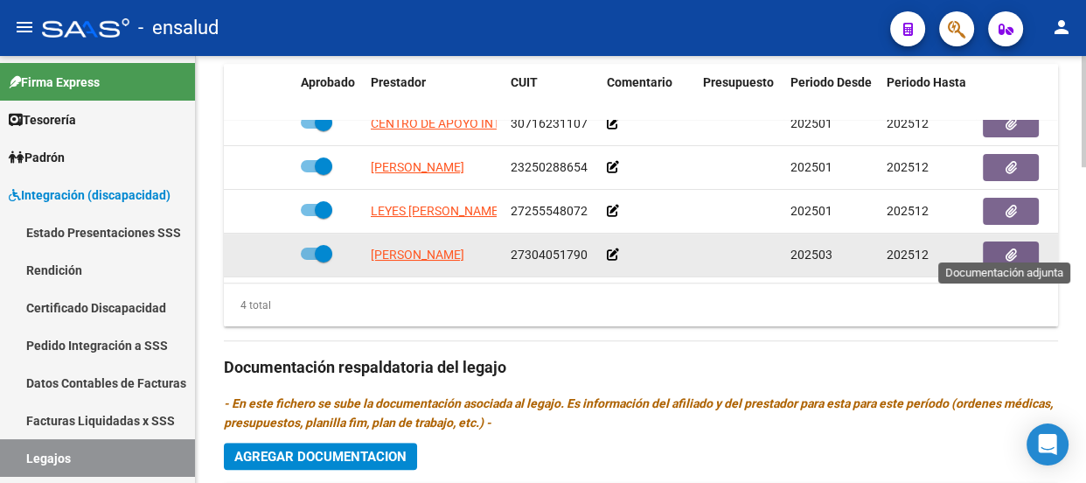
click at [1011, 248] on icon "button" at bounding box center [1011, 254] width 11 height 13
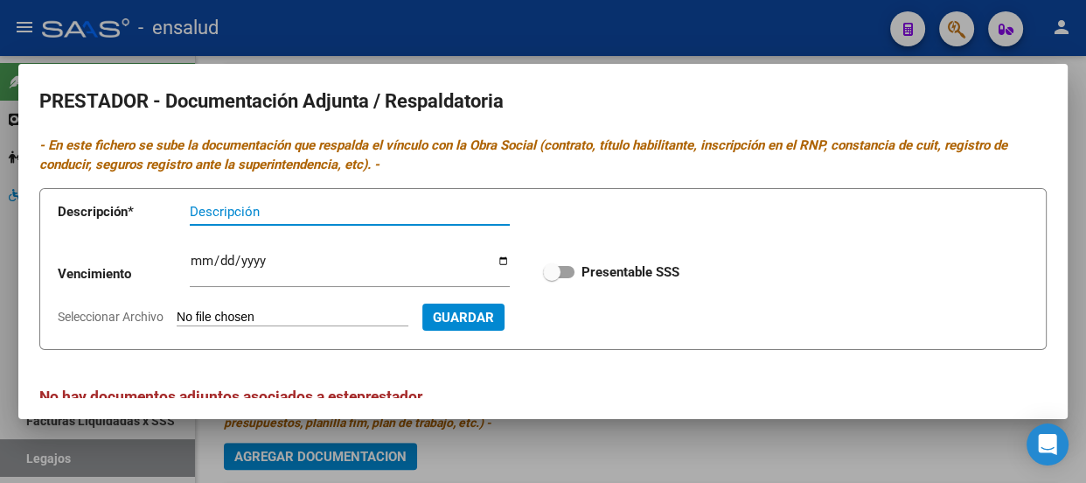
type input "c"
type input "CBU"
click at [290, 317] on input "Seleccionar Archivo" at bounding box center [293, 318] width 232 height 17
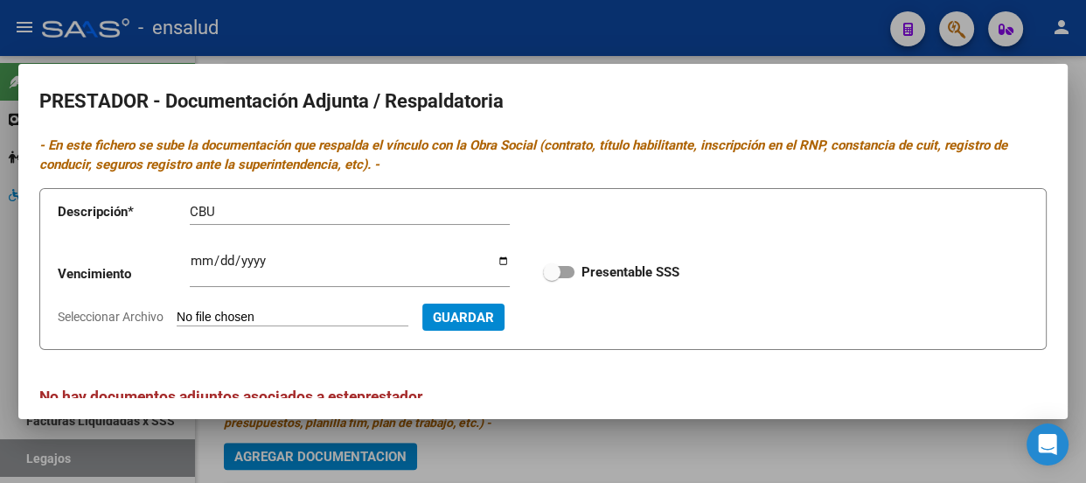
type input "C:\fakepath\CRISTALDO CBU.pdf"
click at [565, 269] on span at bounding box center [558, 272] width 31 height 12
click at [552, 278] on input "Presentable SSS" at bounding box center [551, 278] width 1 height 1
checkbox input "true"
click at [589, 317] on span "Guardar" at bounding box center [557, 318] width 61 height 16
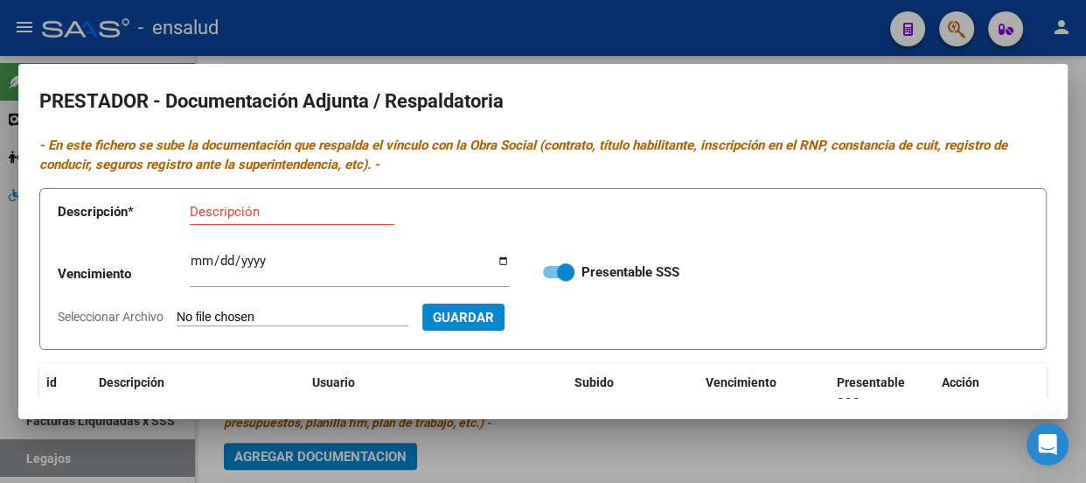
click at [232, 212] on input "Descripción" at bounding box center [292, 212] width 205 height 16
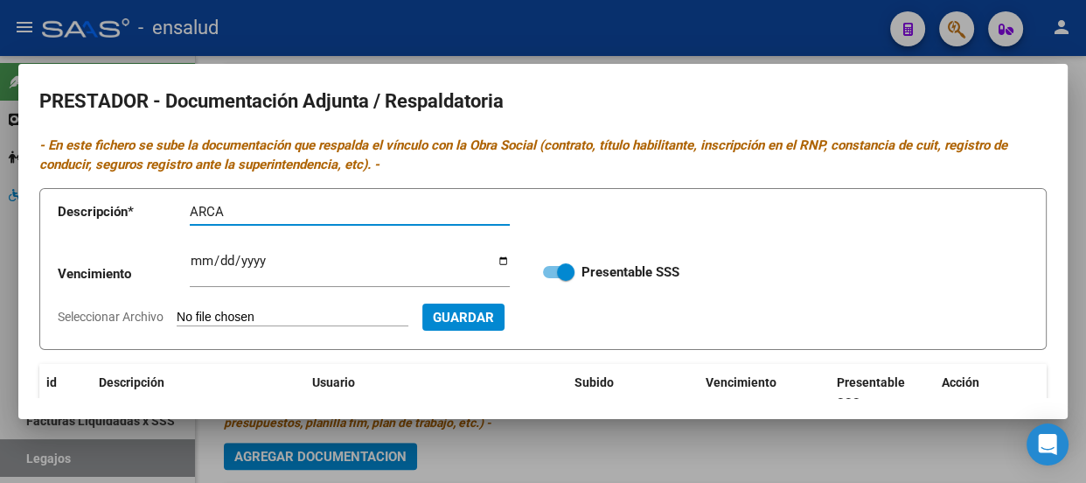
type input "ARCA"
click at [272, 317] on input "Seleccionar Archivo" at bounding box center [293, 318] width 232 height 17
type input "C:\fakepath\CRISTALDO AFIP.pdf"
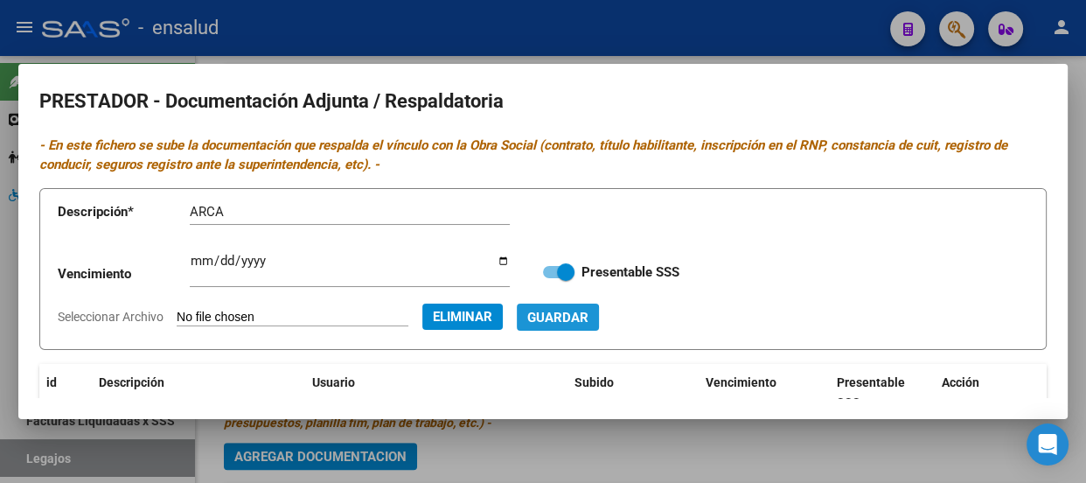
click at [589, 321] on span "Guardar" at bounding box center [557, 318] width 61 height 16
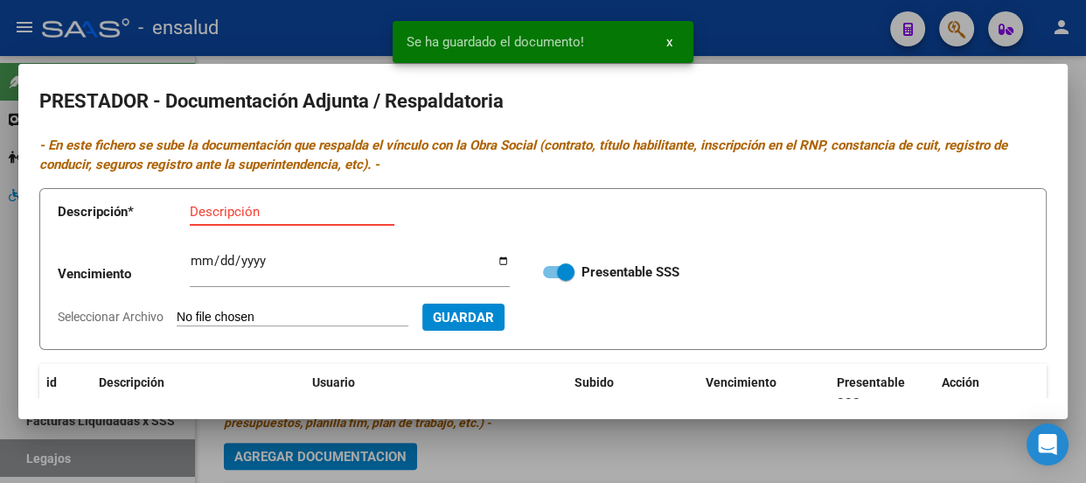
click at [219, 209] on input "Descripción" at bounding box center [292, 212] width 205 height 16
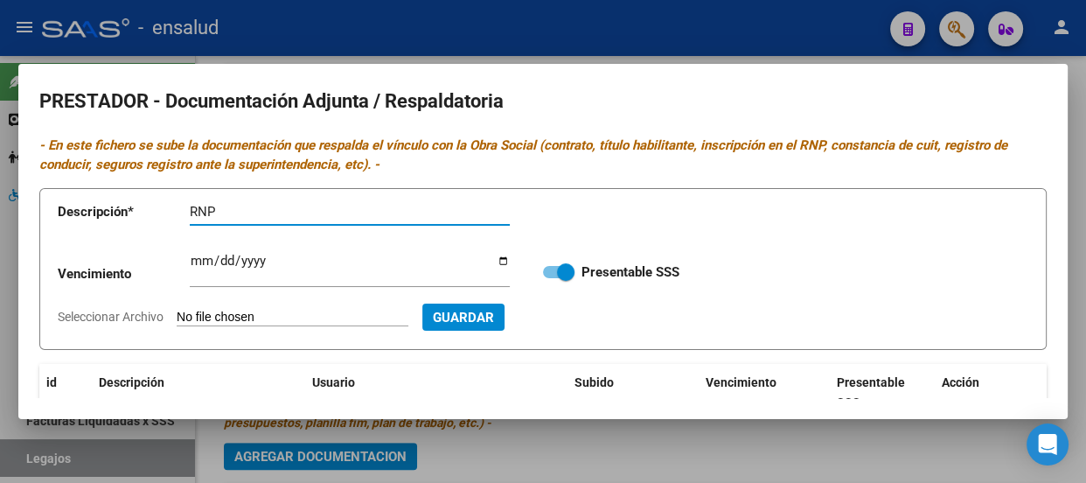
type input "RNP"
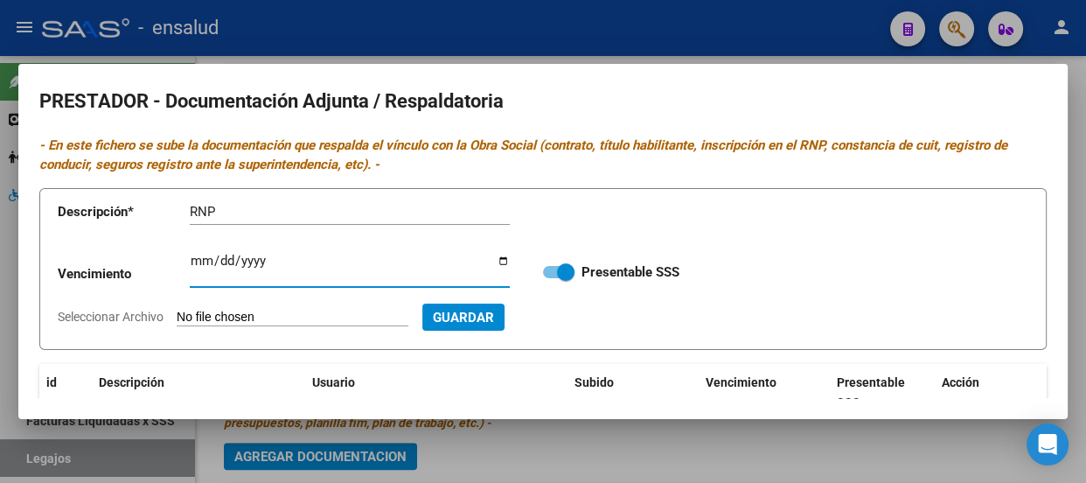
click at [205, 269] on input "Ingresar vencimiento" at bounding box center [350, 268] width 320 height 28
type input "[DATE]"
click at [296, 311] on input "Seleccionar Archivo" at bounding box center [293, 318] width 232 height 17
type input "C:\fakepath\CRISTALDO RNP.pdf"
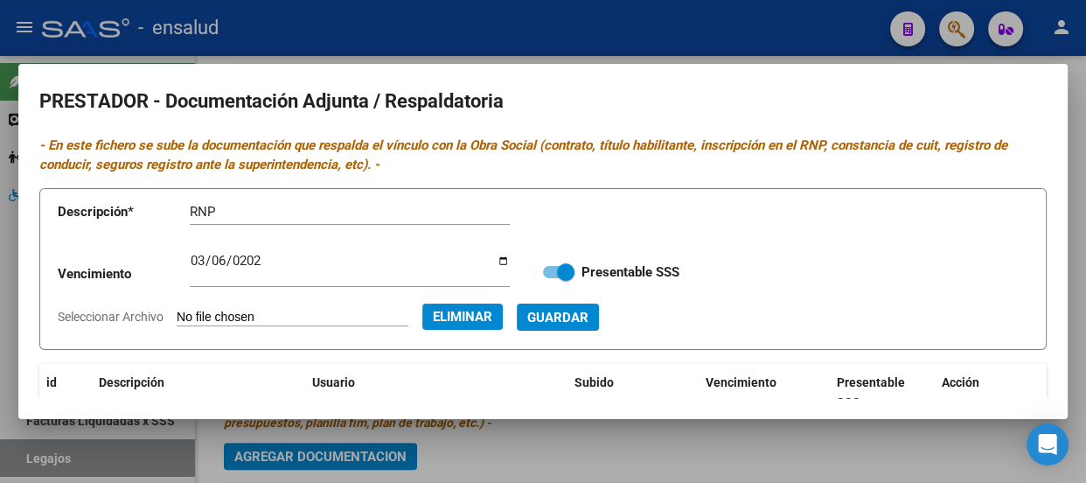
click at [589, 321] on span "Guardar" at bounding box center [557, 318] width 61 height 16
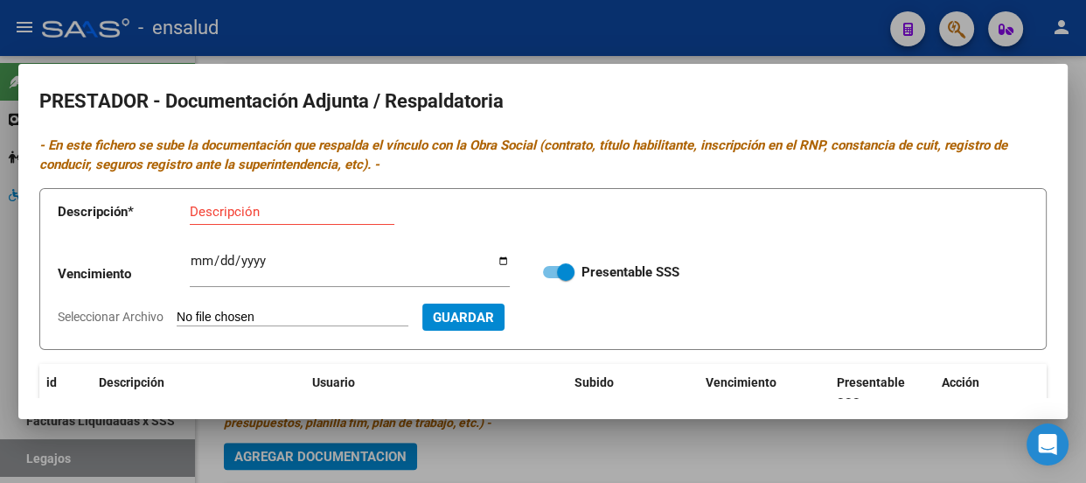
click at [687, 29] on div at bounding box center [543, 241] width 1086 height 483
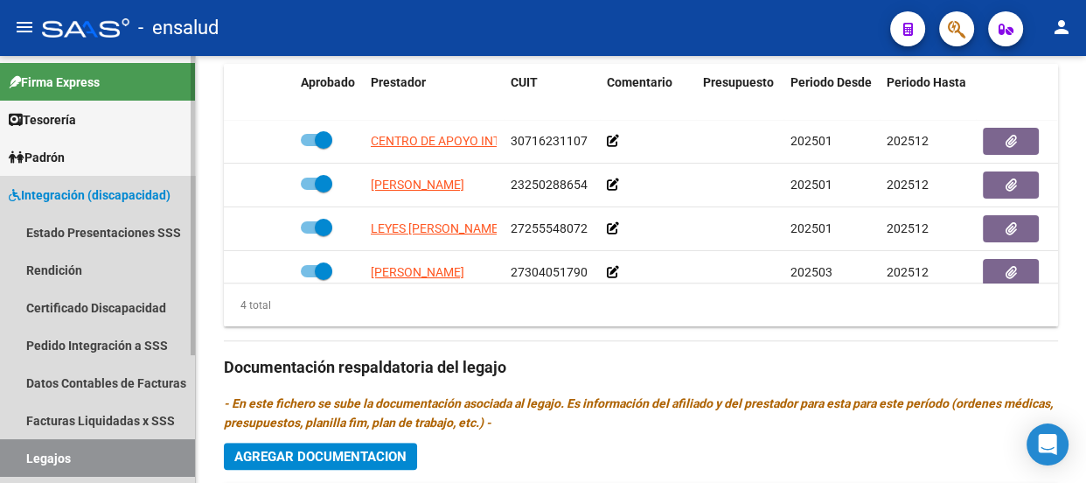
click at [108, 194] on span "Integración (discapacidad)" at bounding box center [90, 194] width 162 height 19
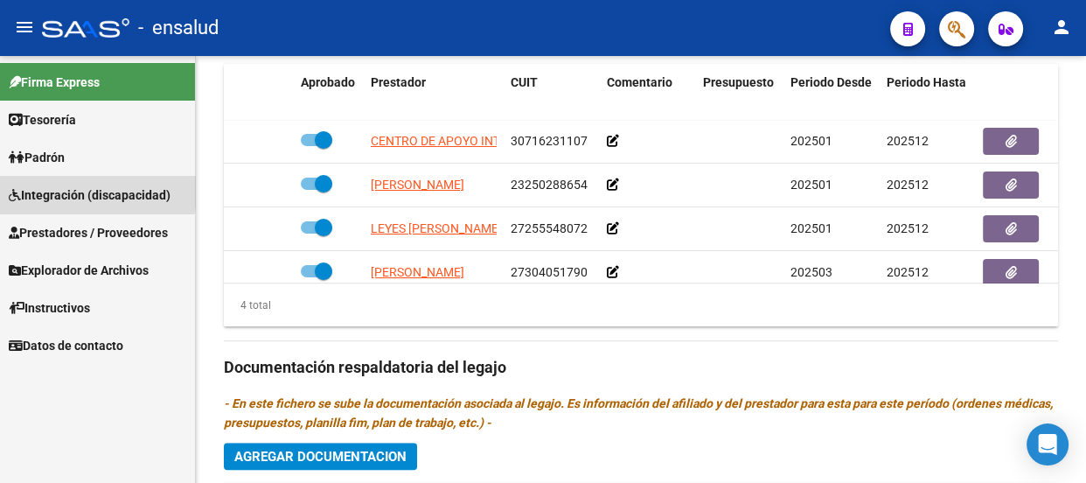
click at [66, 192] on span "Integración (discapacidad)" at bounding box center [90, 194] width 162 height 19
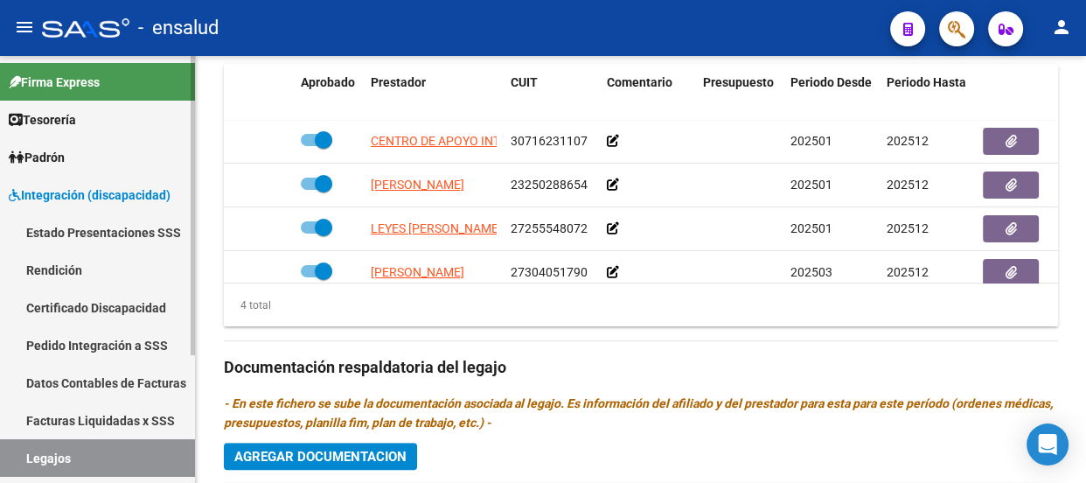
click at [52, 450] on link "Legajos" at bounding box center [97, 458] width 195 height 38
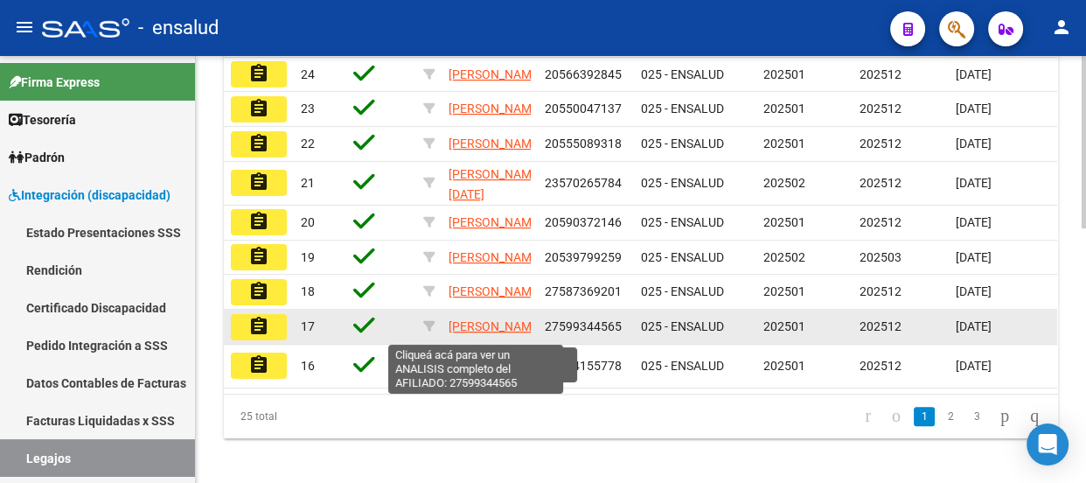
scroll to position [472, 0]
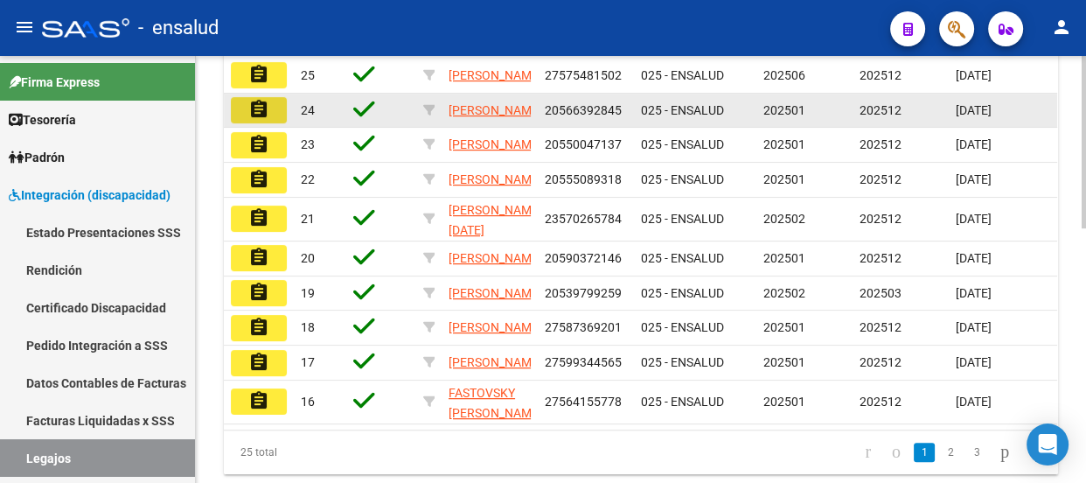
click at [261, 120] on mat-icon "assignment" at bounding box center [258, 109] width 21 height 21
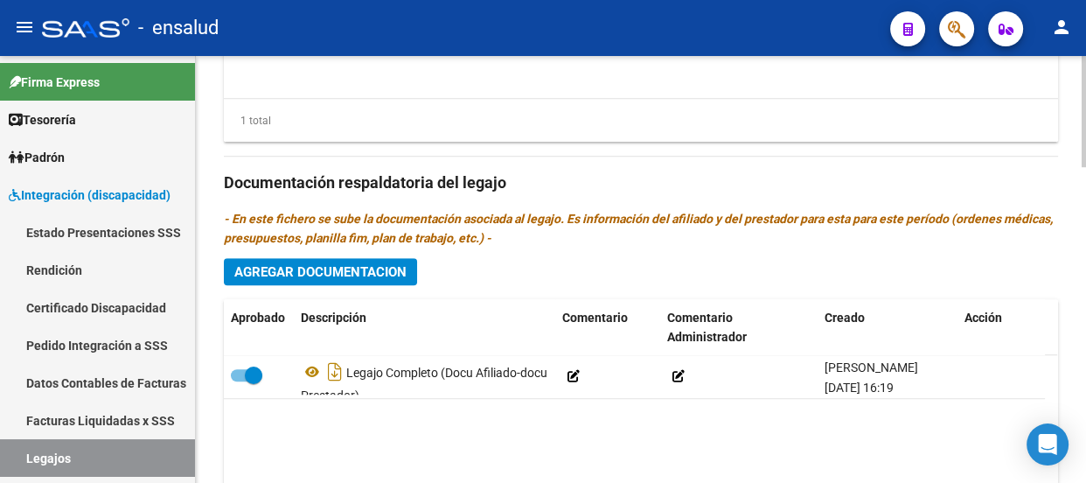
scroll to position [1112, 0]
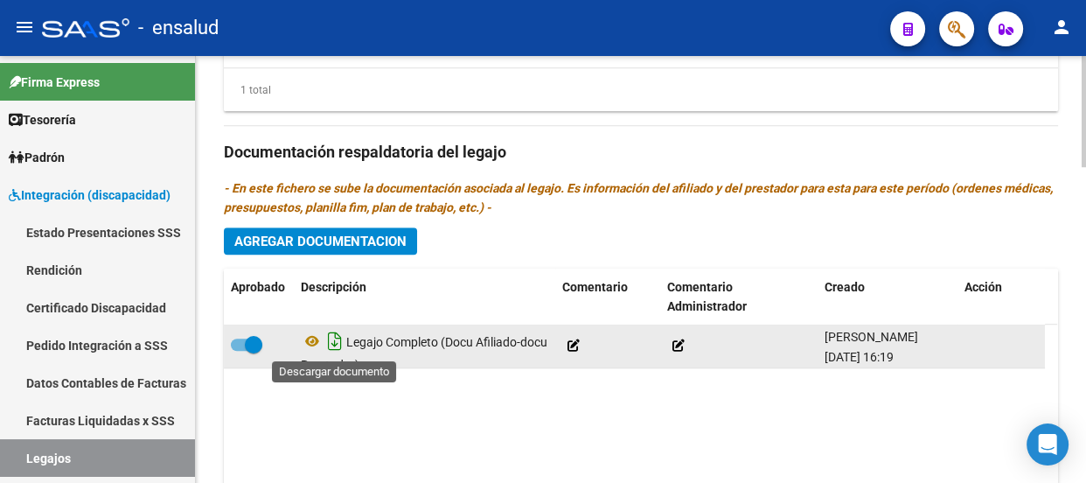
click at [335, 342] on icon "Descargar documento" at bounding box center [335, 341] width 23 height 28
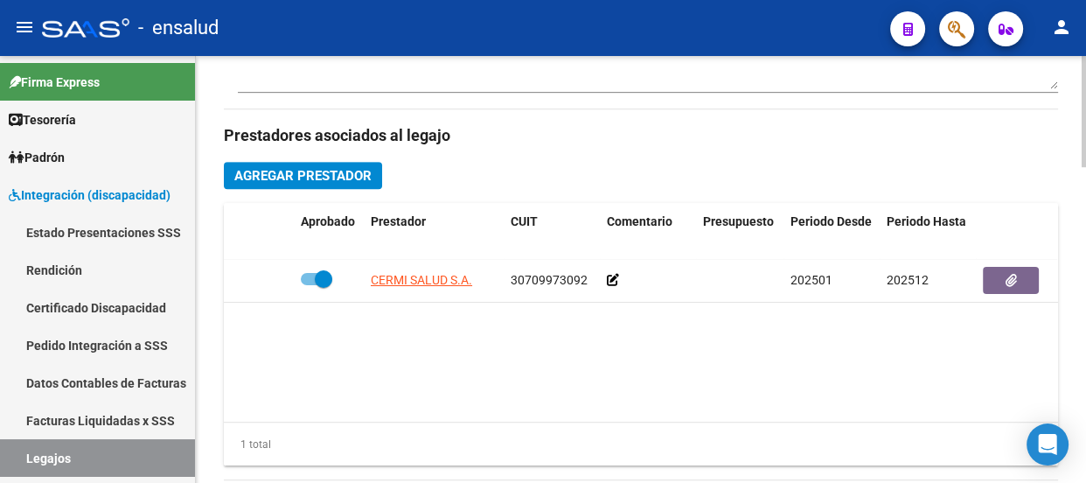
scroll to position [795, 0]
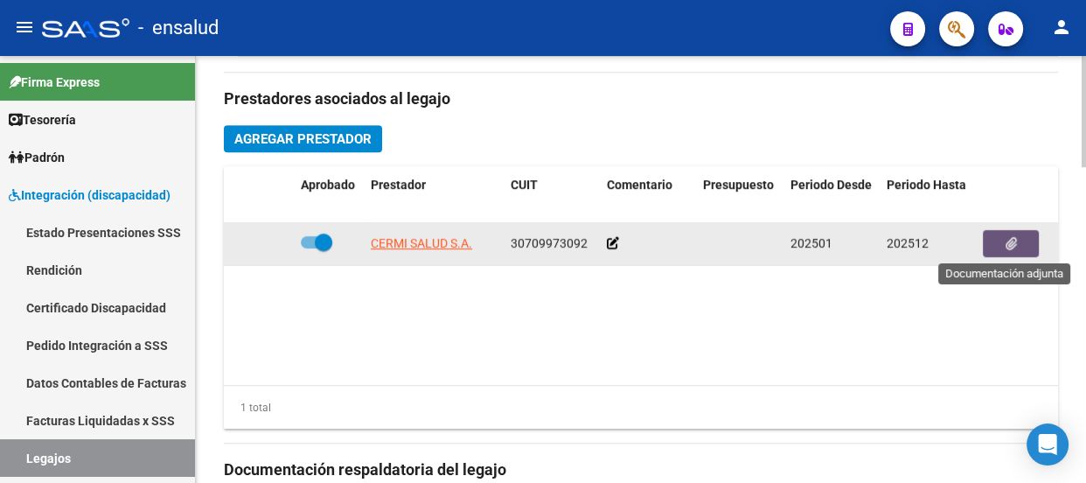
click at [1011, 241] on icon "button" at bounding box center [1011, 243] width 11 height 13
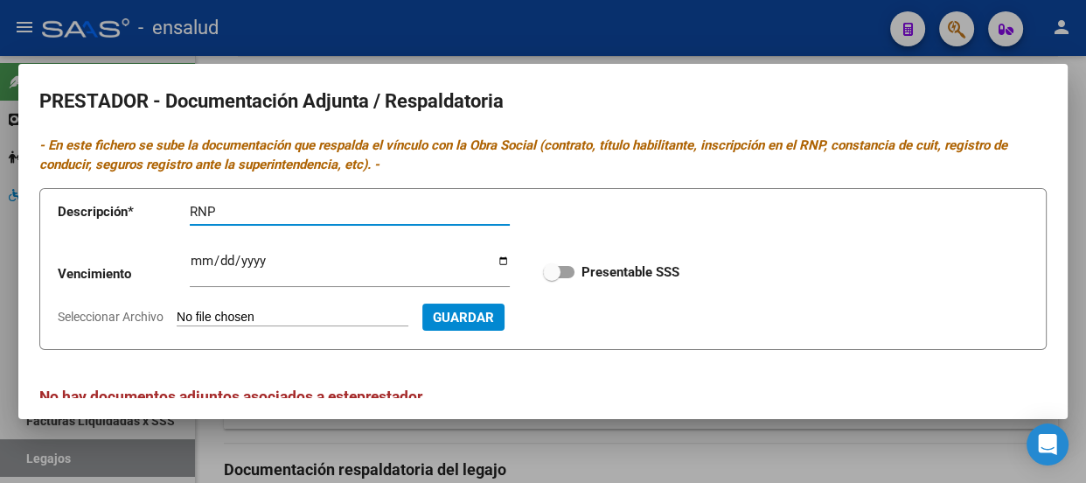
type input "RNP"
click at [308, 312] on input "Seleccionar Archivo" at bounding box center [293, 318] width 232 height 17
type input "C:\fakepath\CERMI RNP.pdf"
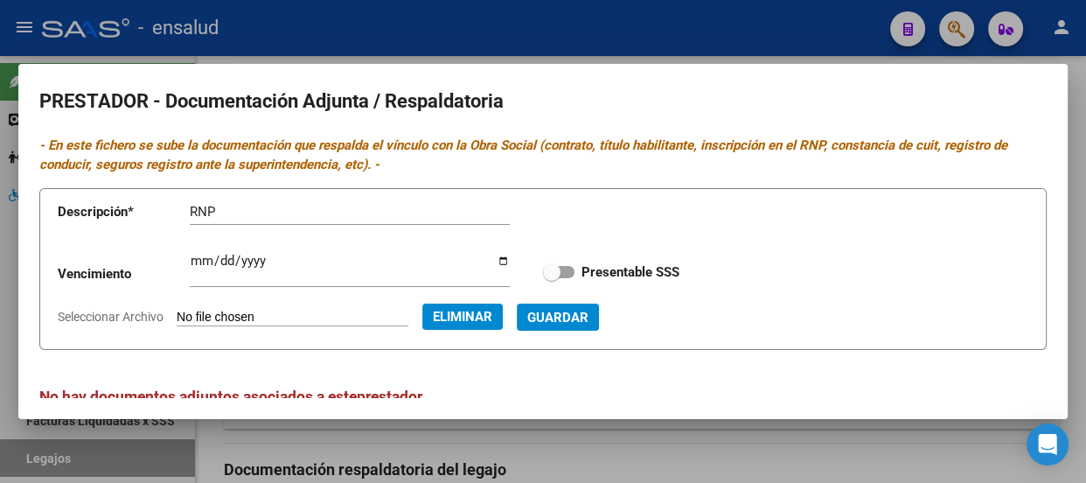
click at [560, 268] on span at bounding box center [558, 272] width 31 height 12
click at [552, 278] on input "Presentable SSS" at bounding box center [551, 278] width 1 height 1
checkbox input "true"
click at [589, 320] on span "Guardar" at bounding box center [557, 318] width 61 height 16
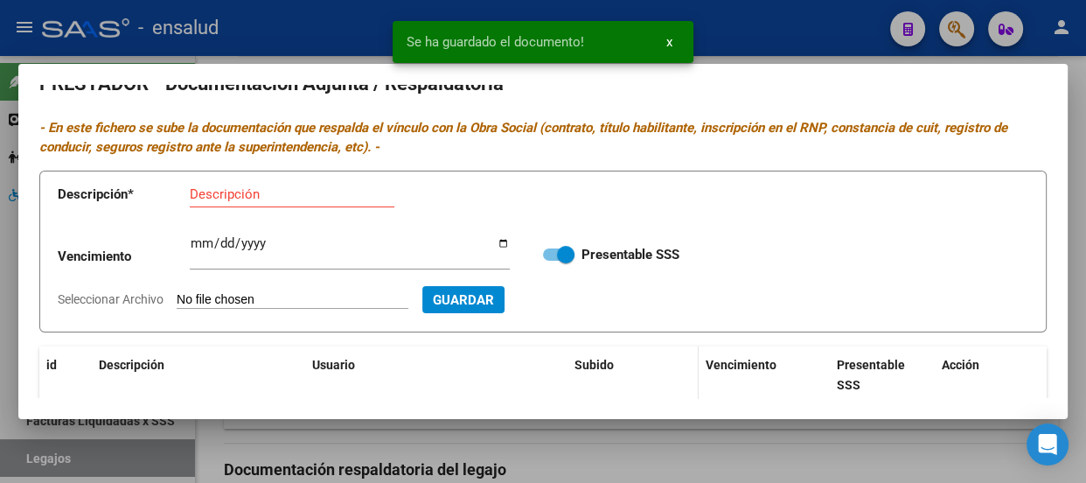
scroll to position [0, 0]
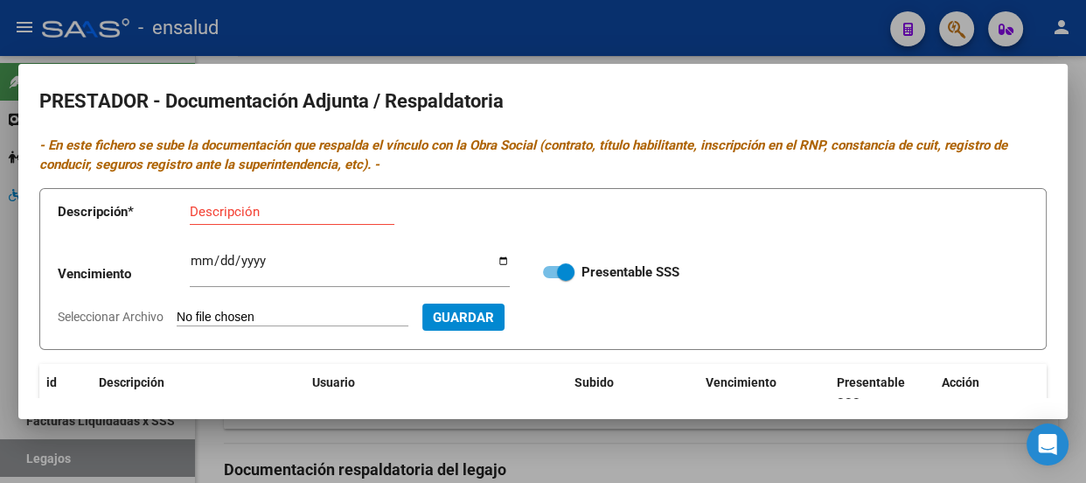
click at [255, 217] on input "Descripción" at bounding box center [292, 212] width 205 height 16
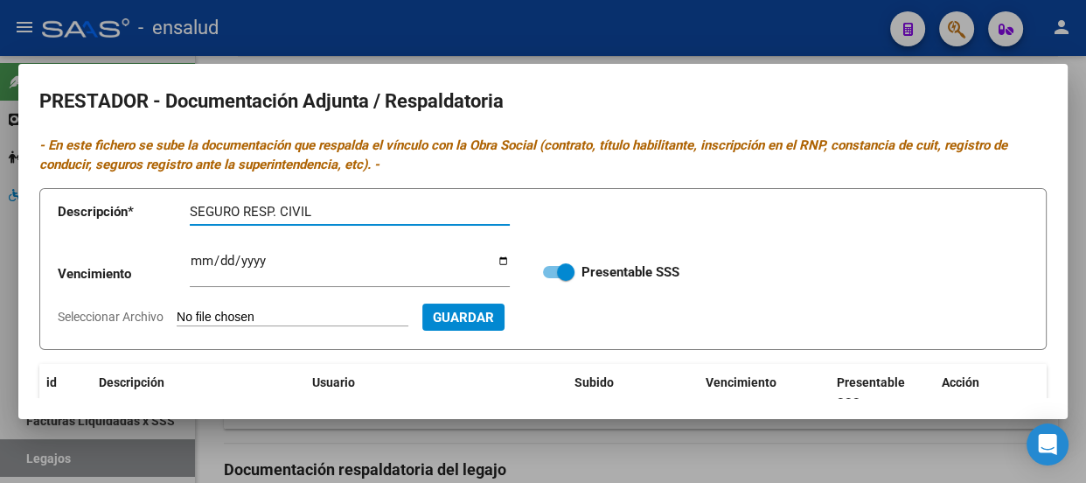
type input "SEGURO RESP. CIVIL"
click at [331, 315] on input "Seleccionar Archivo" at bounding box center [293, 318] width 232 height 17
type input "C:\fakepath\CERMI SEGURO.pdf"
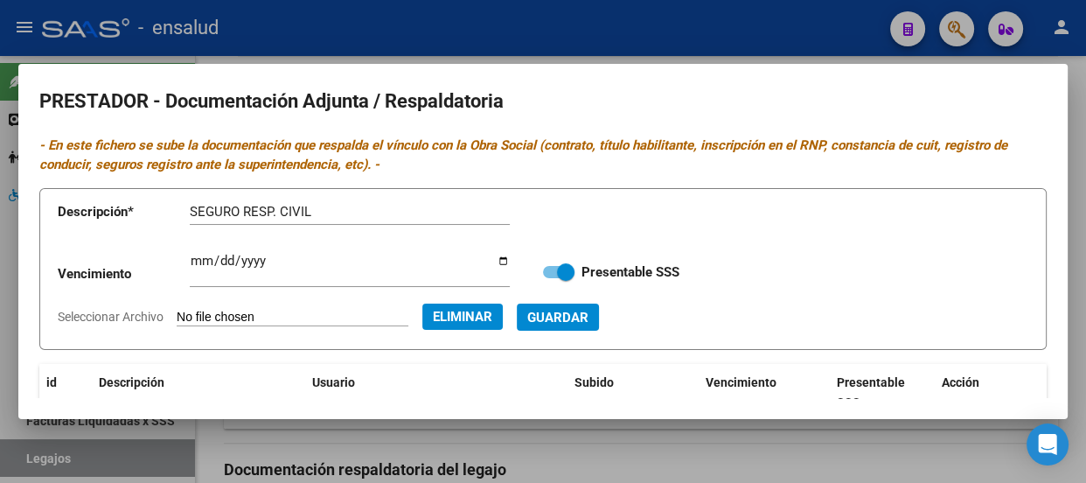
click at [589, 317] on span "Guardar" at bounding box center [557, 318] width 61 height 16
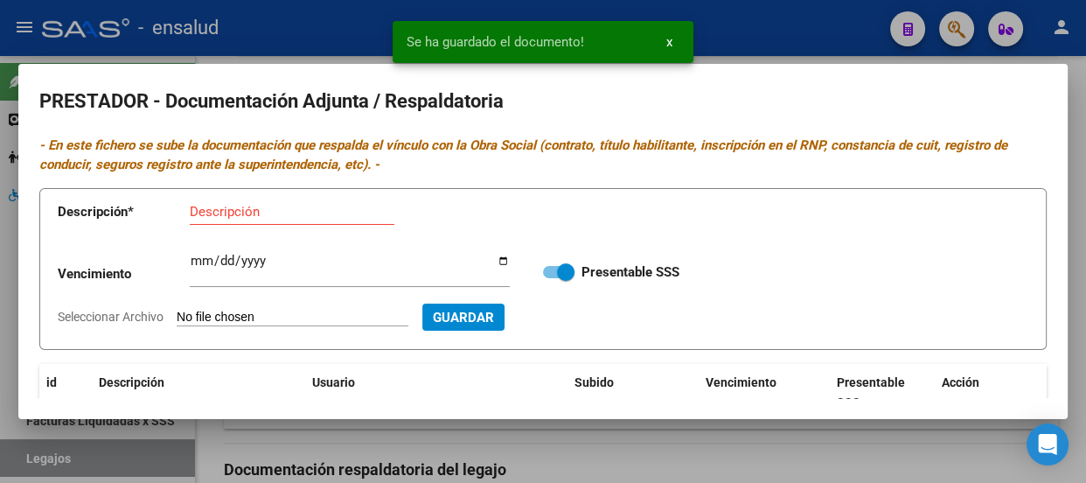
click at [218, 210] on input "Descripción" at bounding box center [292, 212] width 205 height 16
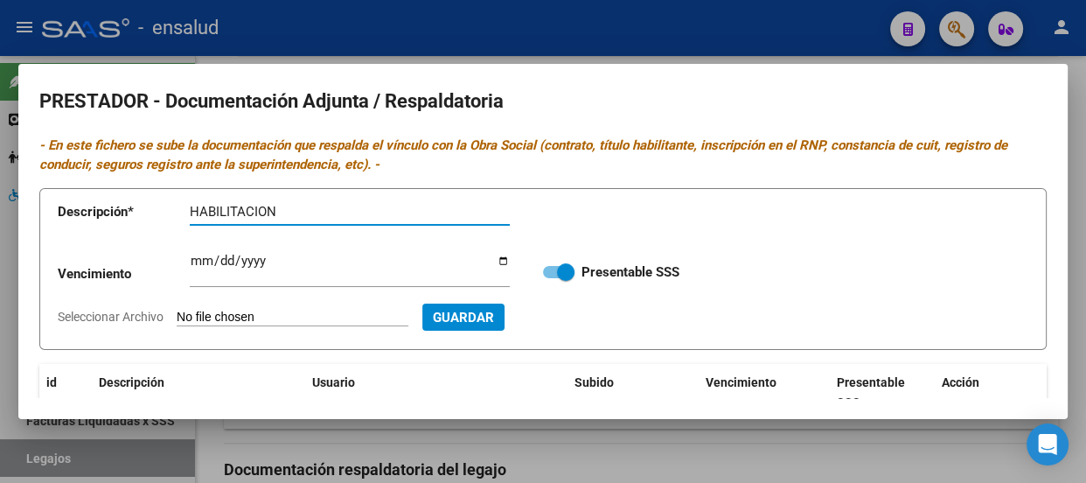
type input "HABILITACION"
click at [318, 316] on input "Seleccionar Archivo" at bounding box center [293, 318] width 232 height 17
type input "C:\fakepath\CERMI HABILITACION.pdf"
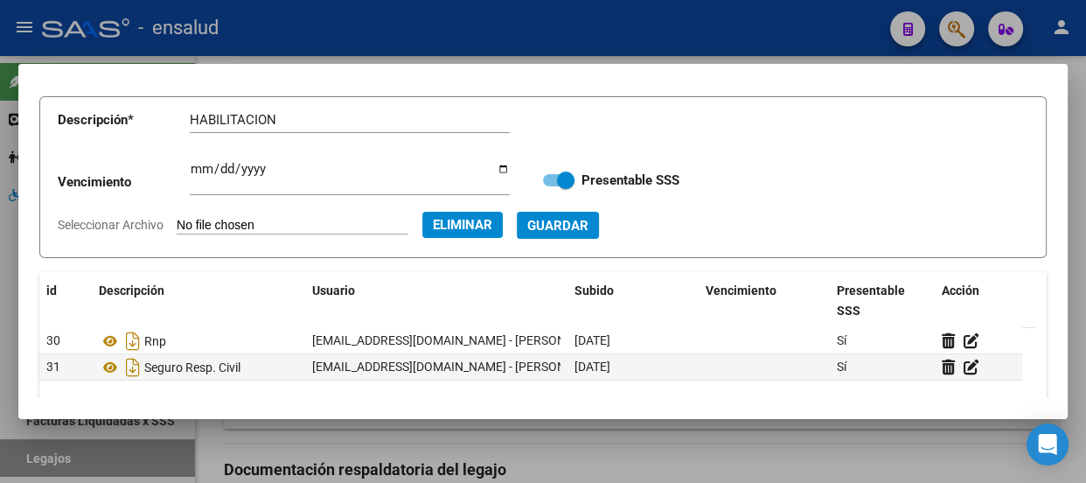
scroll to position [79, 0]
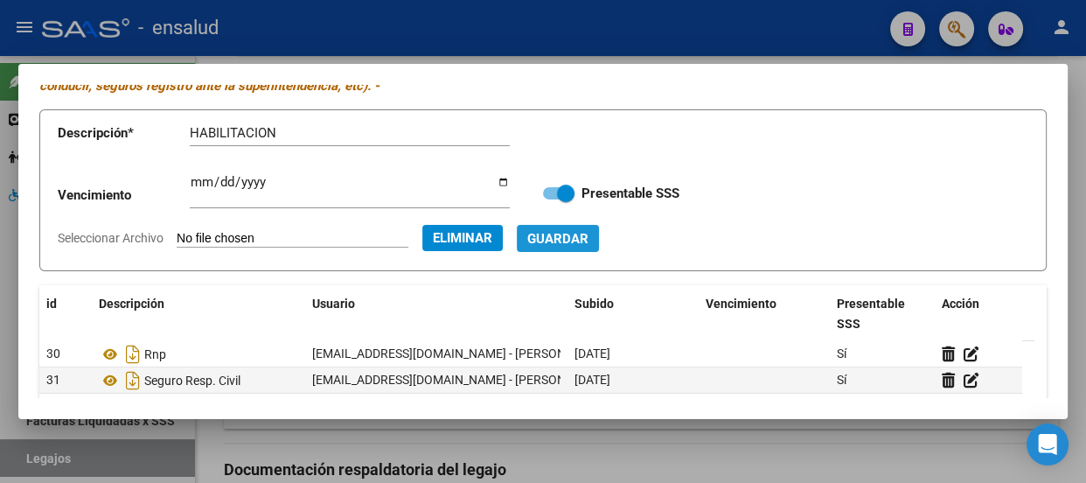
click at [589, 236] on span "Guardar" at bounding box center [557, 239] width 61 height 16
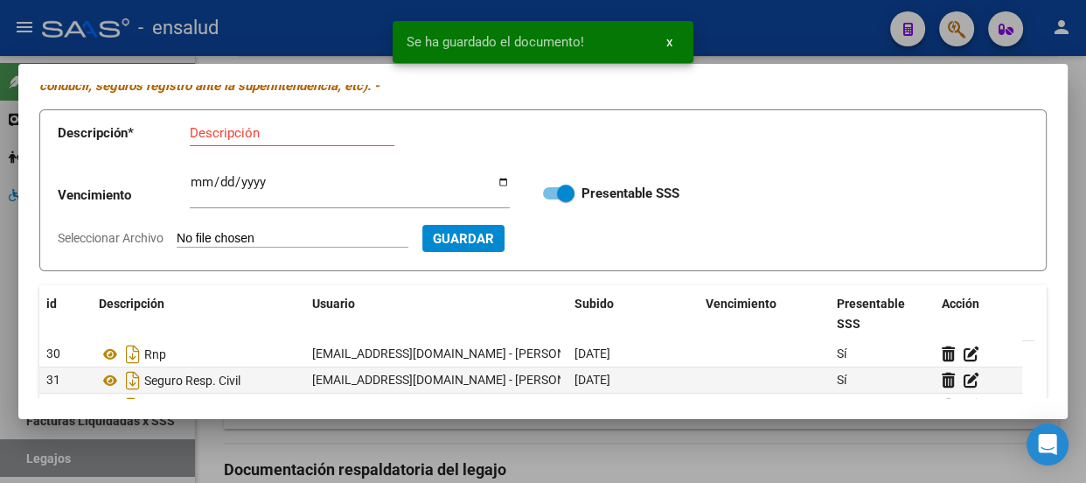
click at [244, 131] on input "Descripción" at bounding box center [292, 133] width 205 height 16
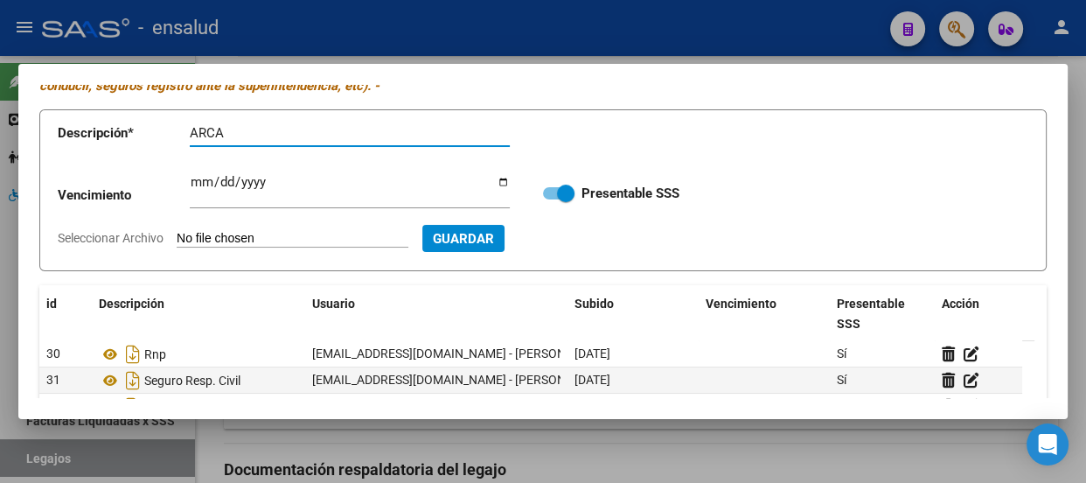
type input "ARCA"
click at [274, 233] on input "Seleccionar Archivo" at bounding box center [293, 239] width 232 height 17
type input "C:\fakepath\CERMI ARCA VA.pdf"
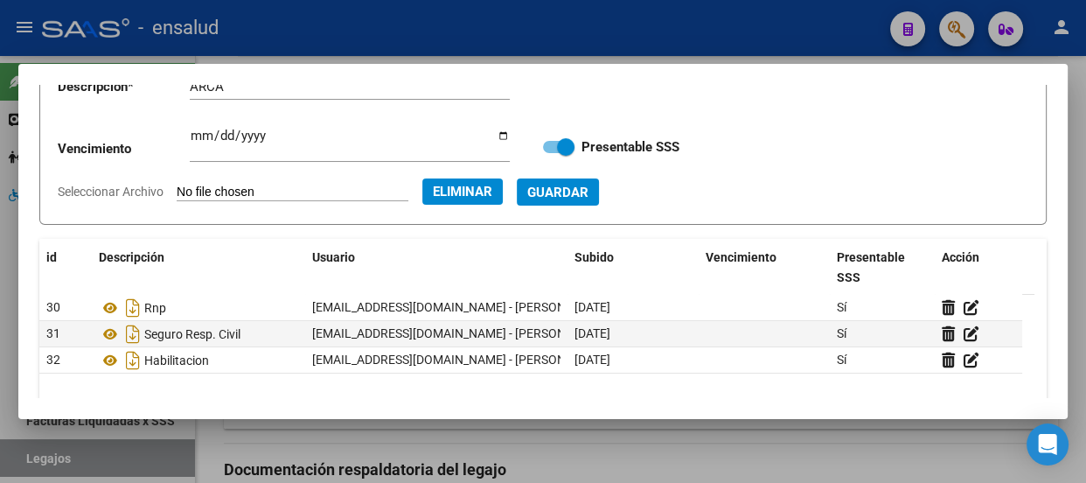
scroll to position [83, 0]
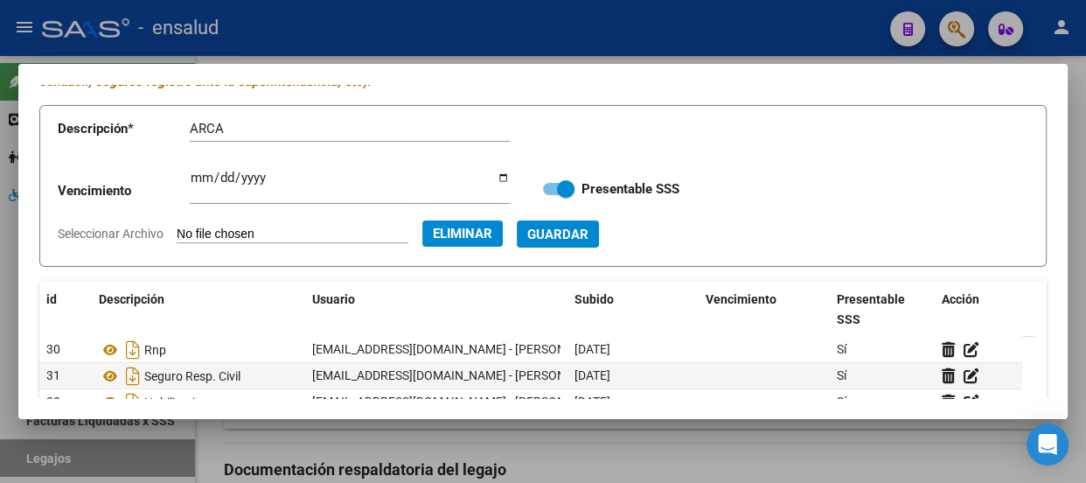
click at [589, 233] on span "Guardar" at bounding box center [557, 235] width 61 height 16
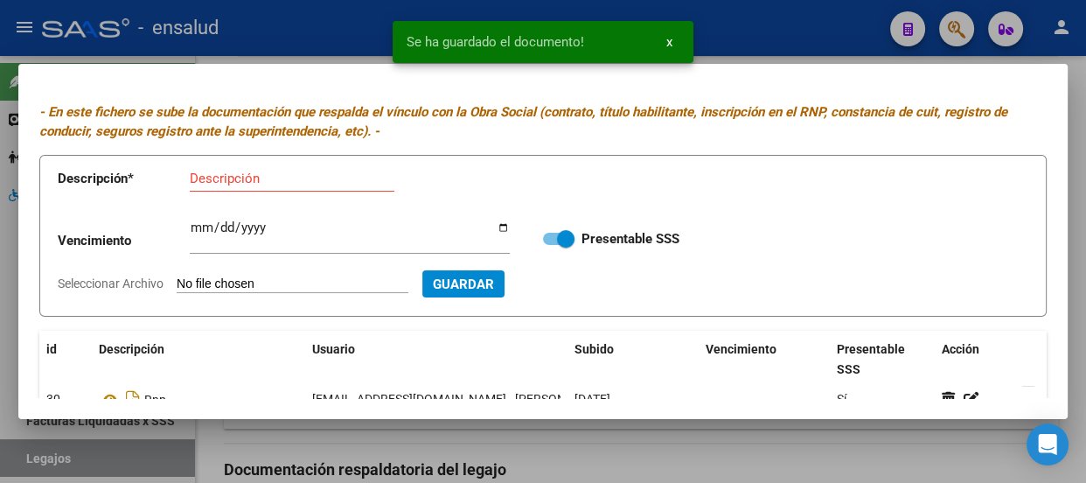
scroll to position [3, 0]
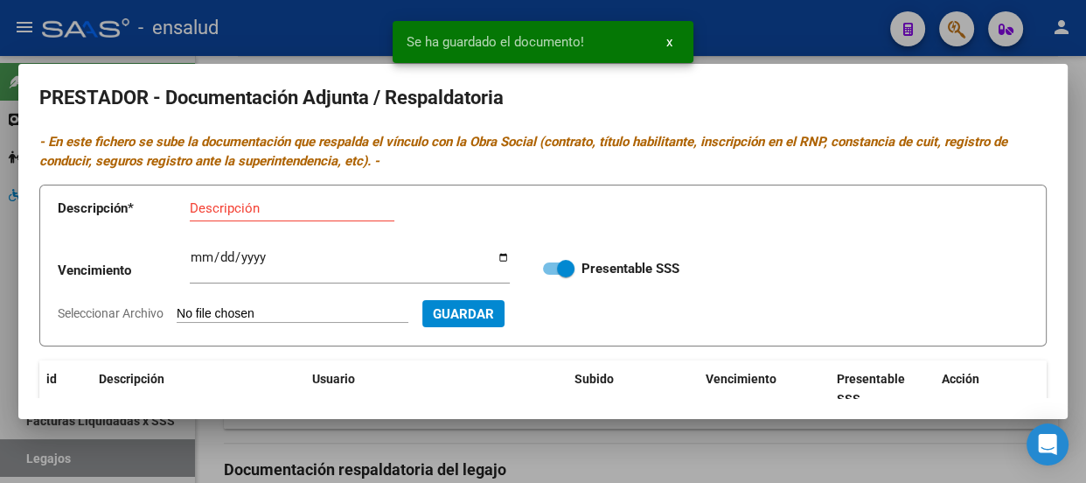
click at [219, 210] on input "Descripción" at bounding box center [292, 208] width 205 height 16
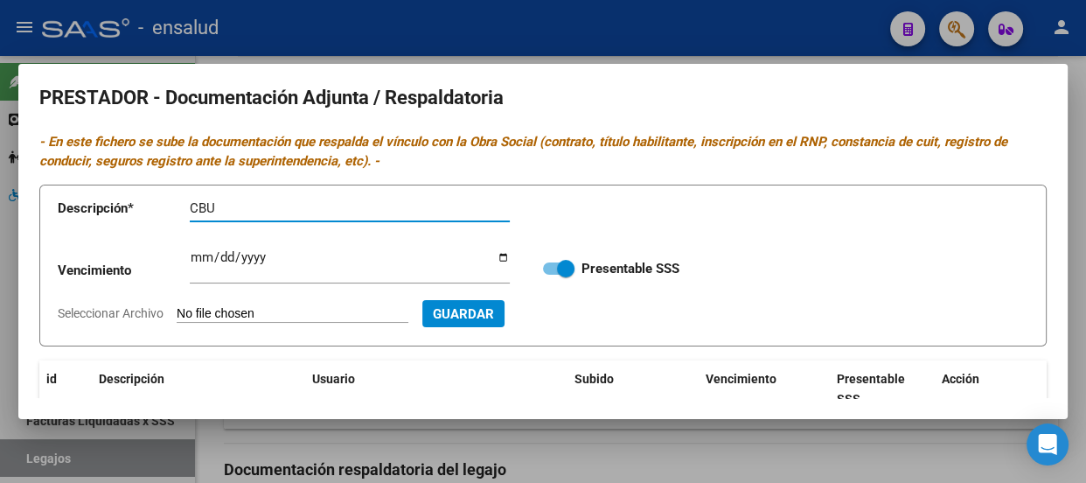
type input "CBU"
click at [237, 311] on input "Seleccionar Archivo" at bounding box center [293, 314] width 232 height 17
type input "C:\fakepath\CERMI CBU.pdf"
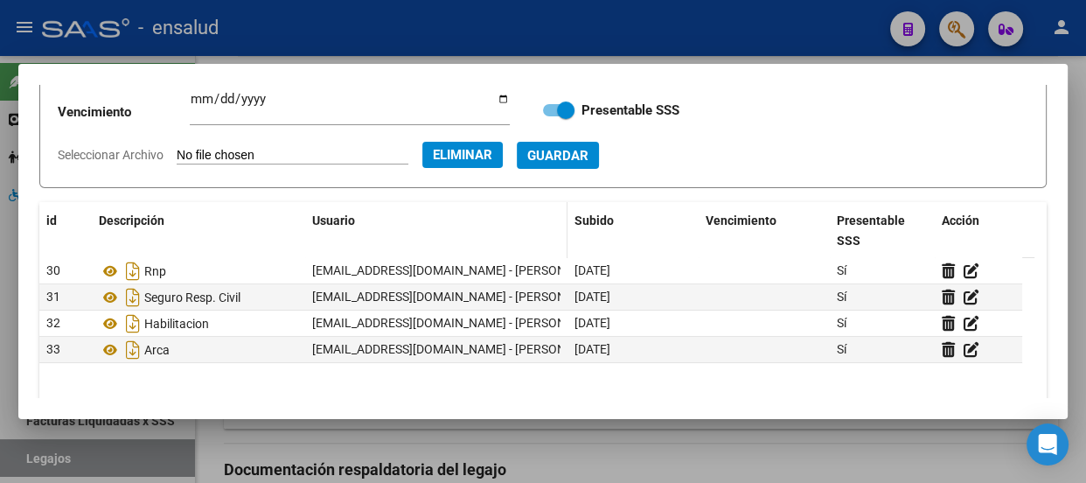
scroll to position [163, 0]
click at [589, 150] on span "Guardar" at bounding box center [557, 155] width 61 height 16
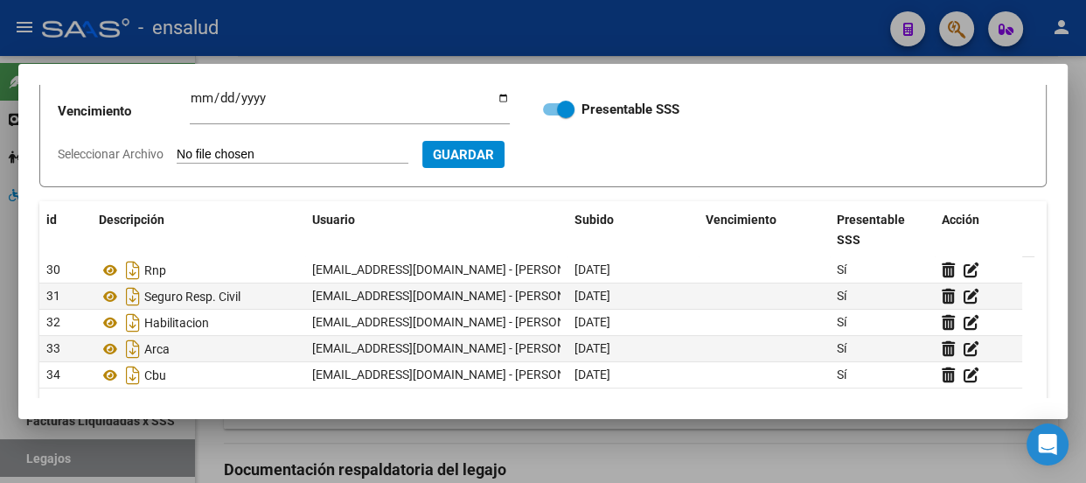
click at [603, 10] on div at bounding box center [543, 241] width 1086 height 483
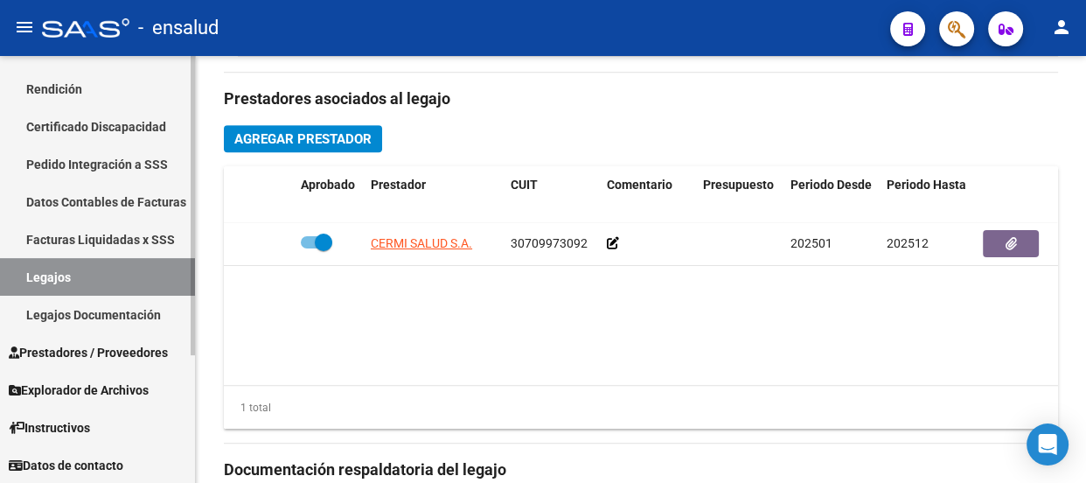
scroll to position [182, 0]
click at [119, 270] on link "Legajos" at bounding box center [97, 276] width 195 height 38
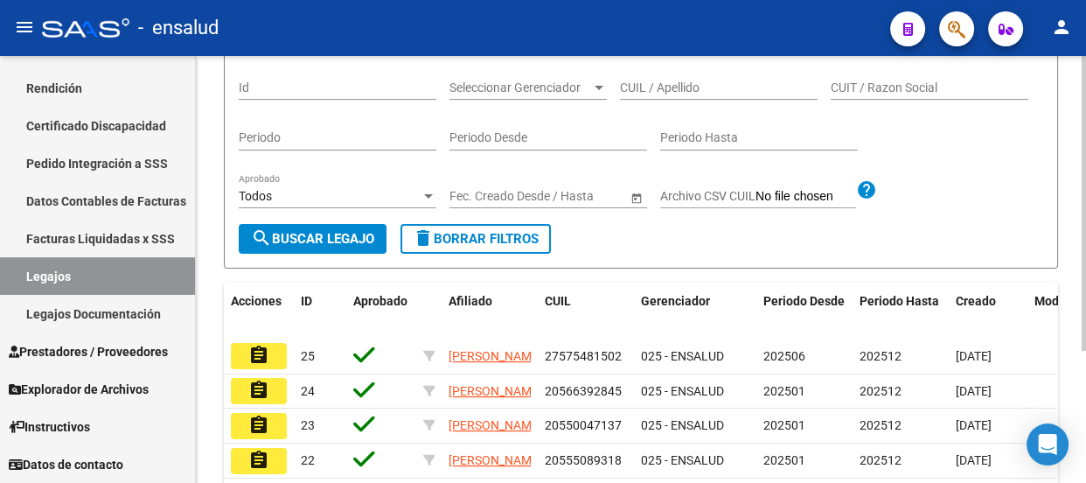
scroll to position [631, 0]
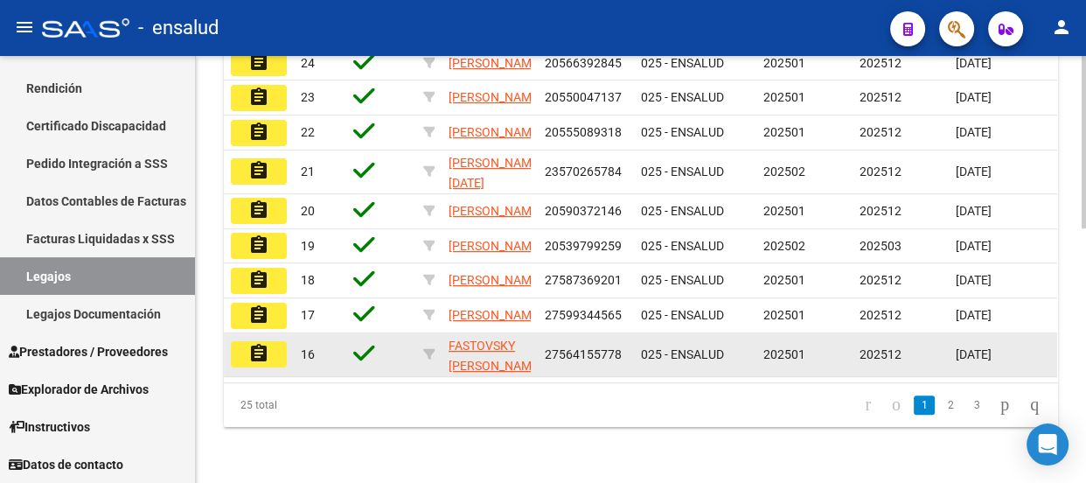
click at [262, 343] on mat-icon "assignment" at bounding box center [258, 353] width 21 height 21
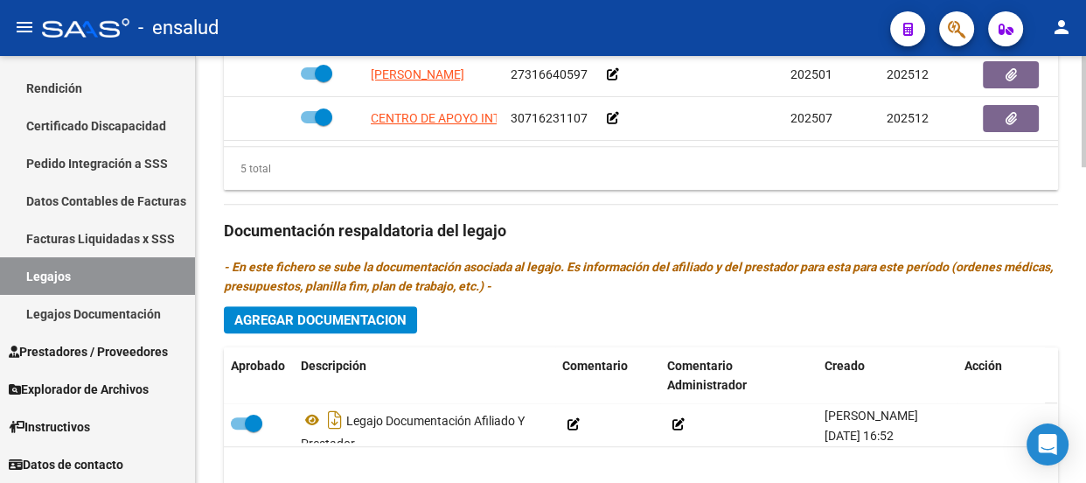
scroll to position [1056, 0]
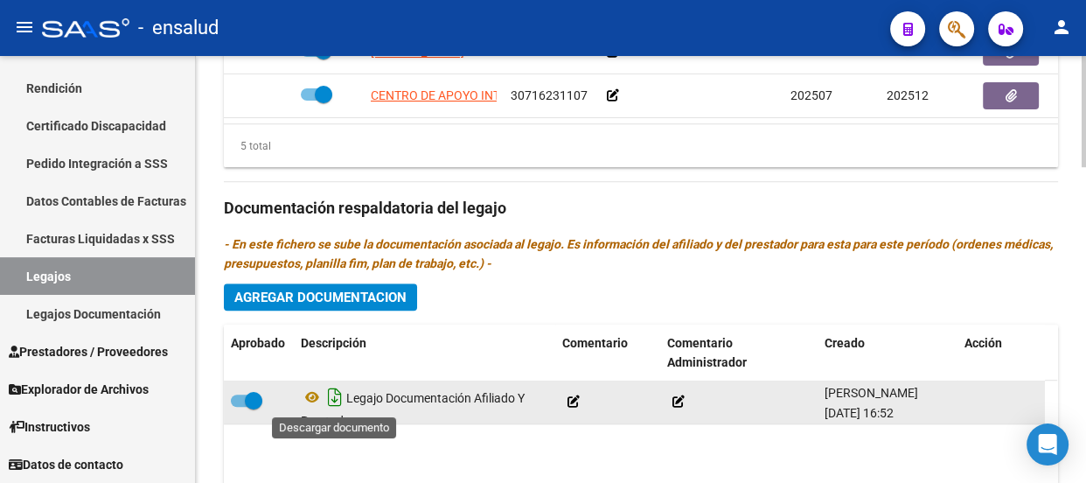
click at [334, 401] on icon "Descargar documento" at bounding box center [335, 397] width 23 height 28
